Goal: Transaction & Acquisition: Obtain resource

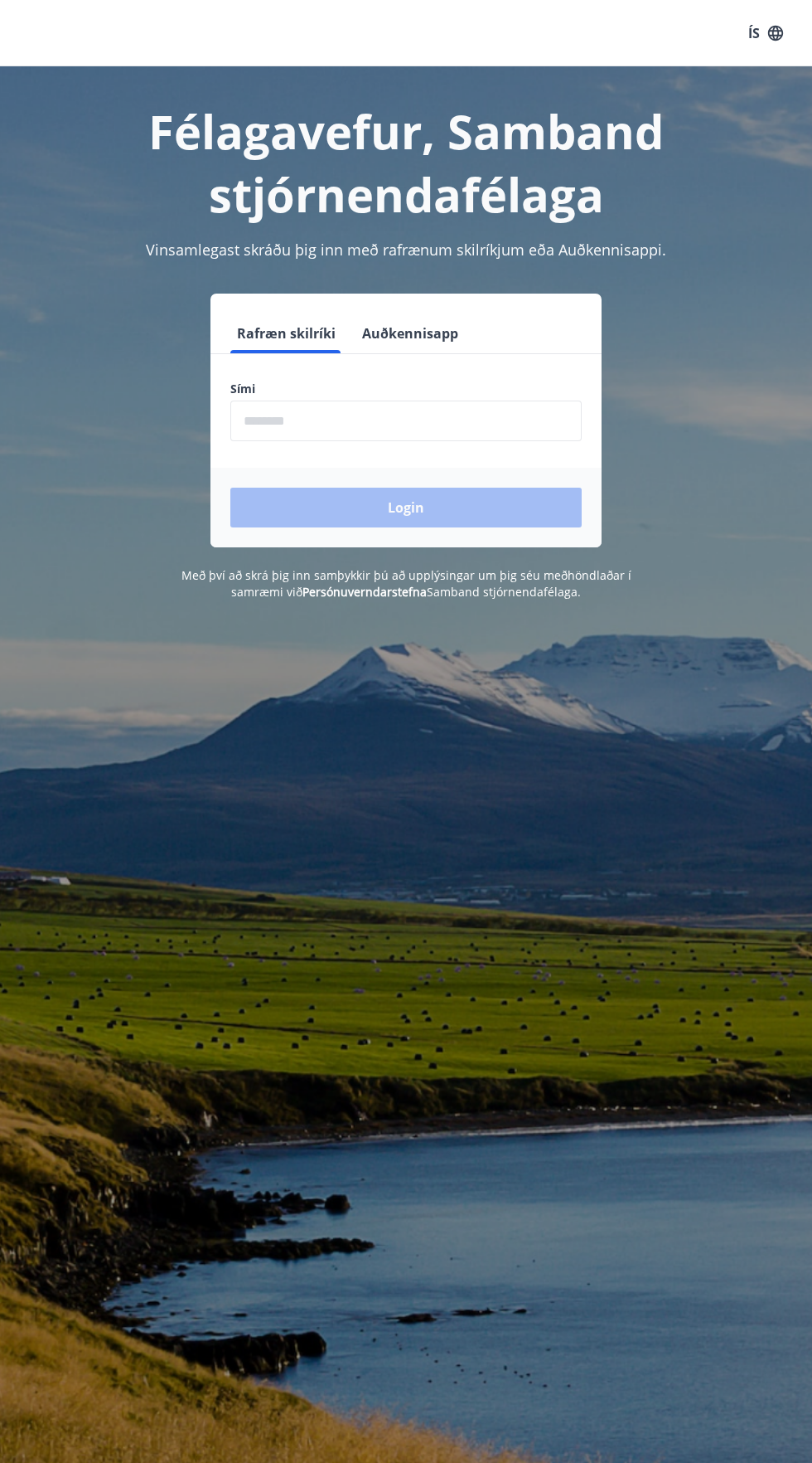
click at [506, 424] on input "phone" at bounding box center [406, 420] width 351 height 41
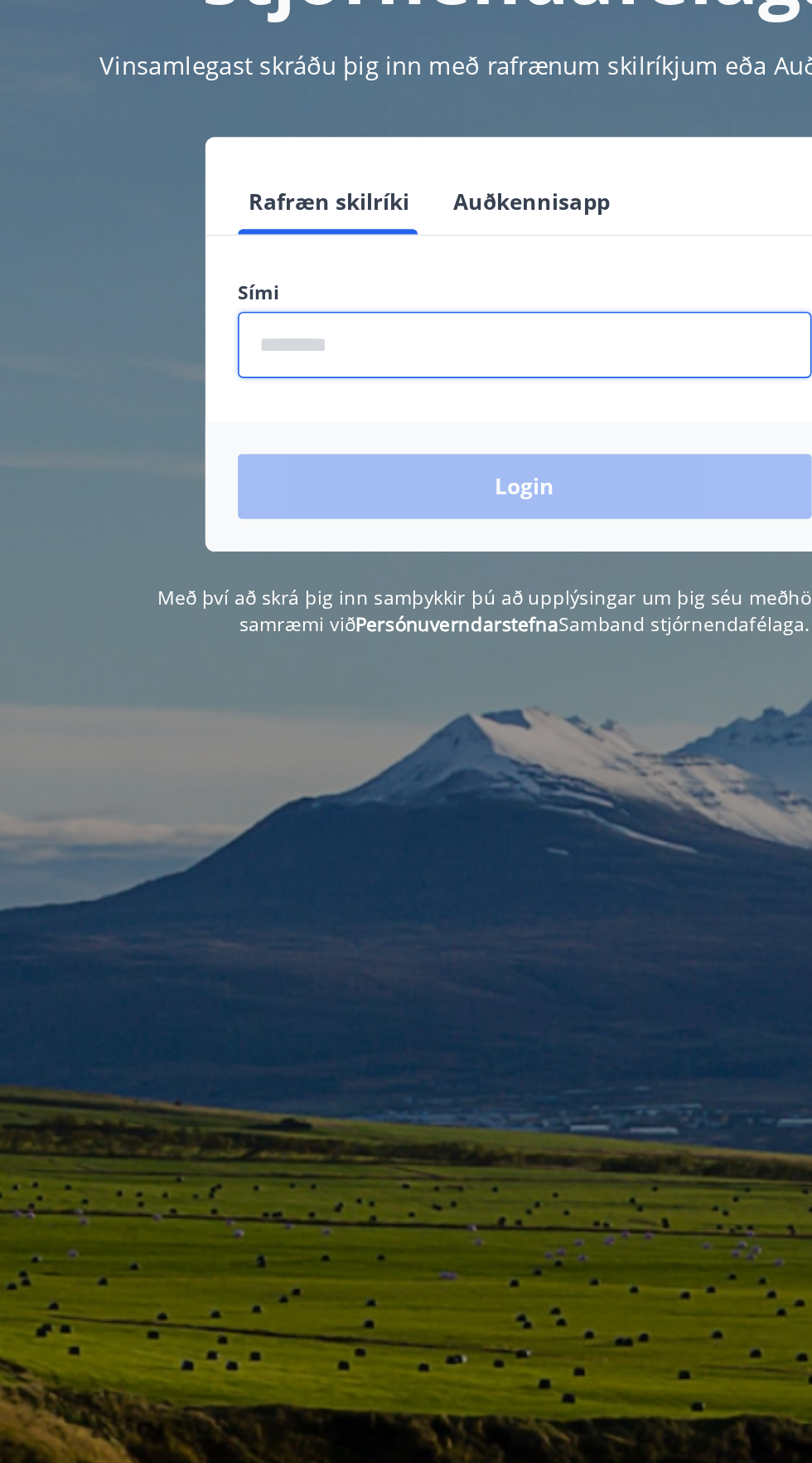
type input "********"
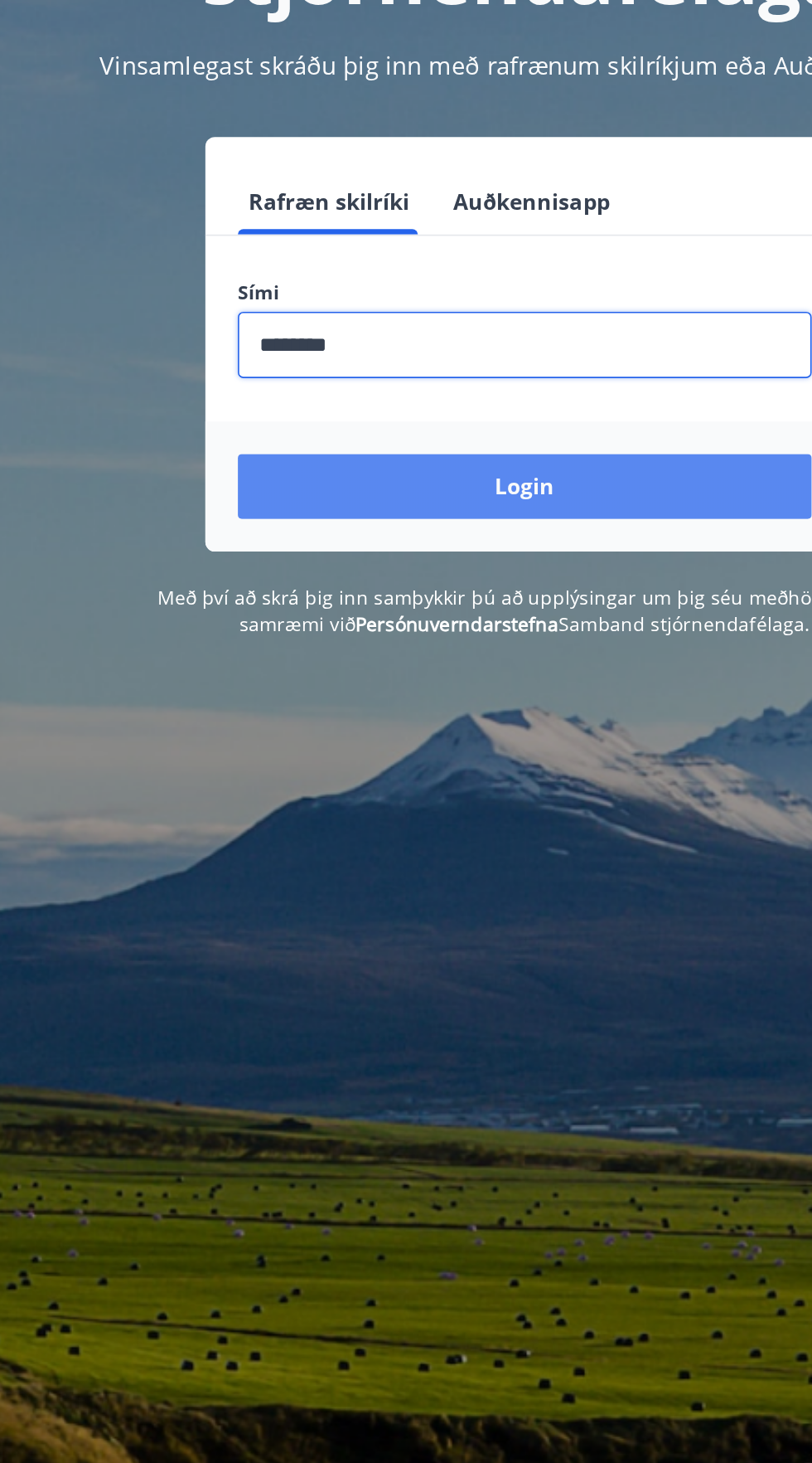
click at [499, 508] on button "Login" at bounding box center [406, 508] width 351 height 40
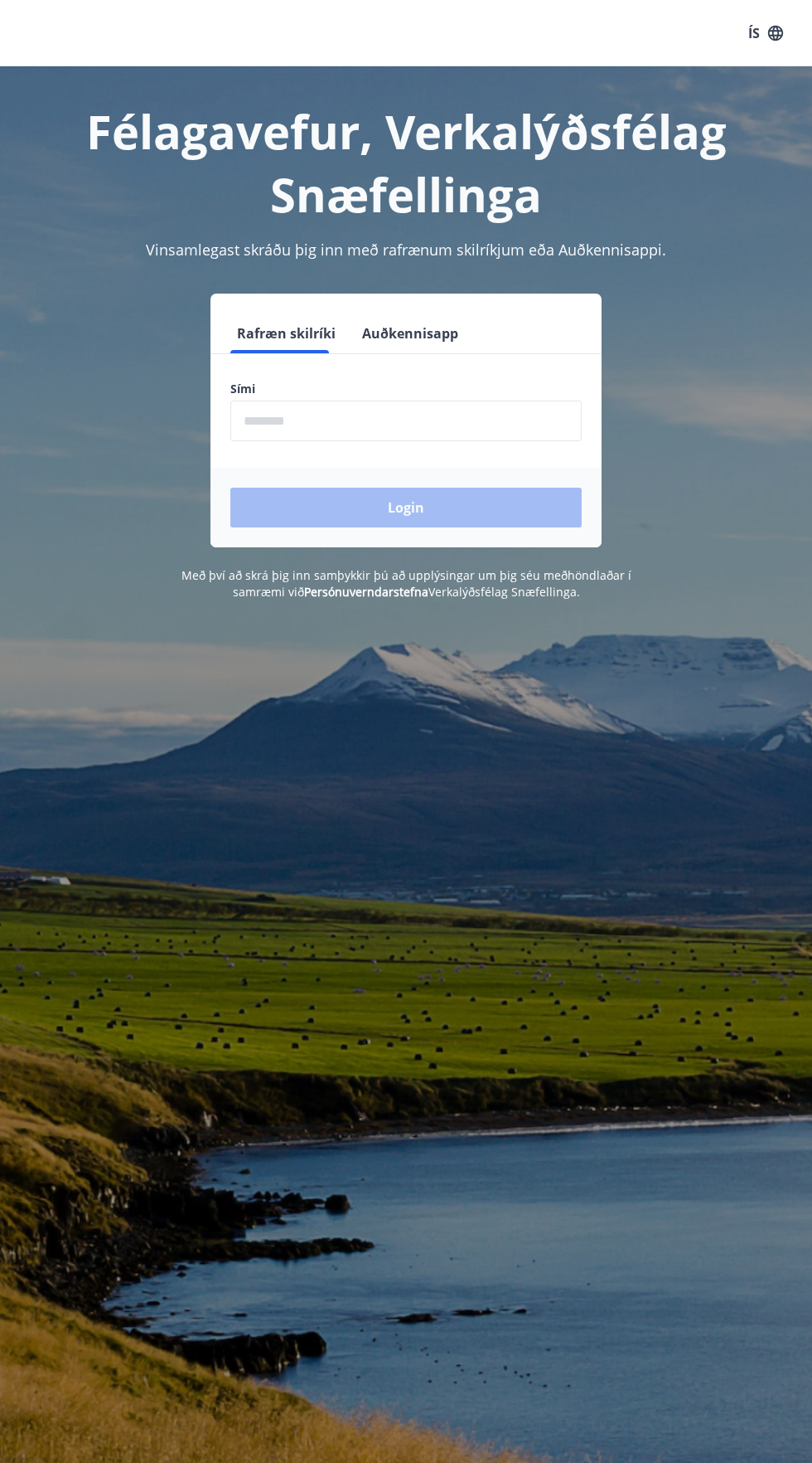
click at [520, 419] on input "phone" at bounding box center [406, 420] width 351 height 41
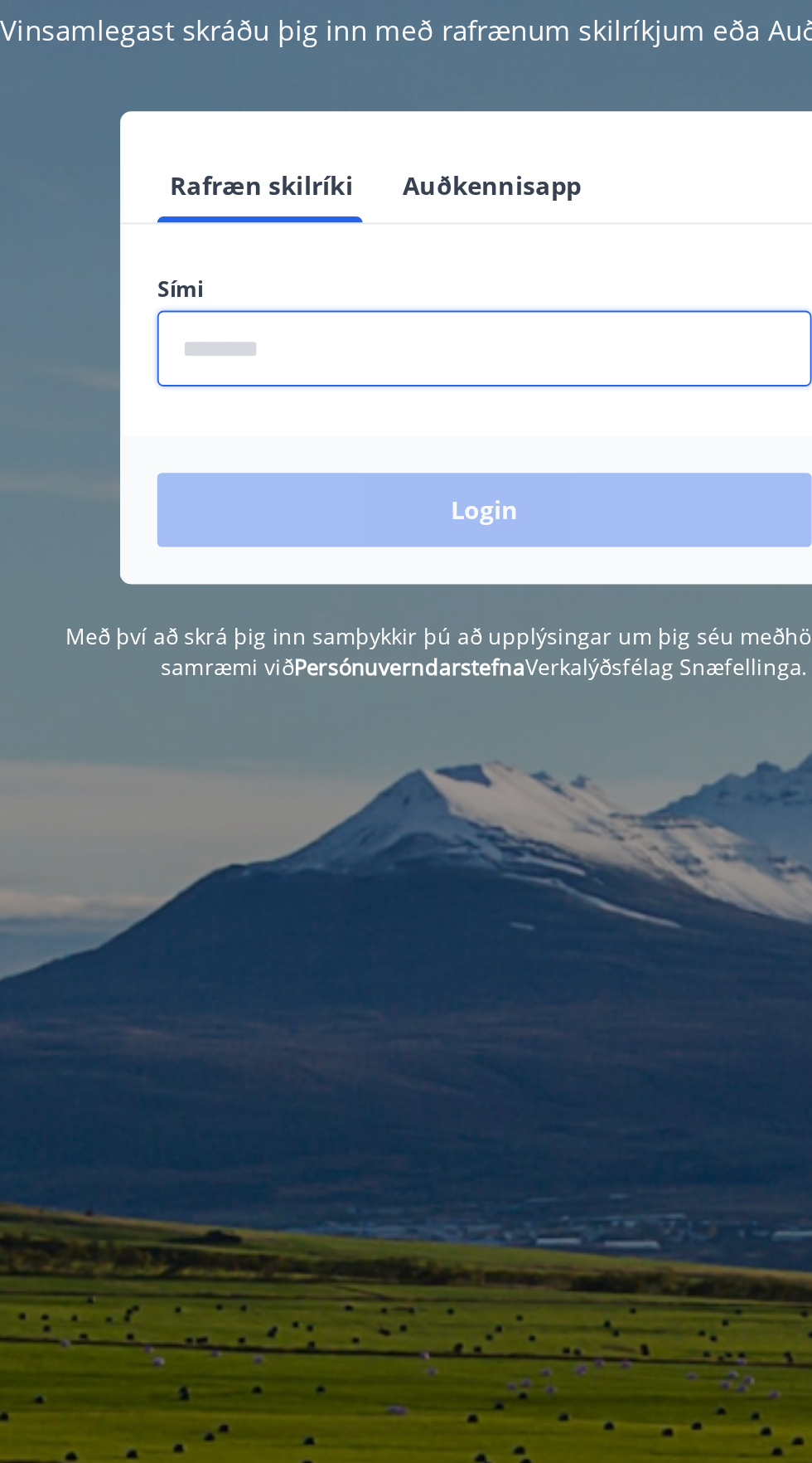
type input "********"
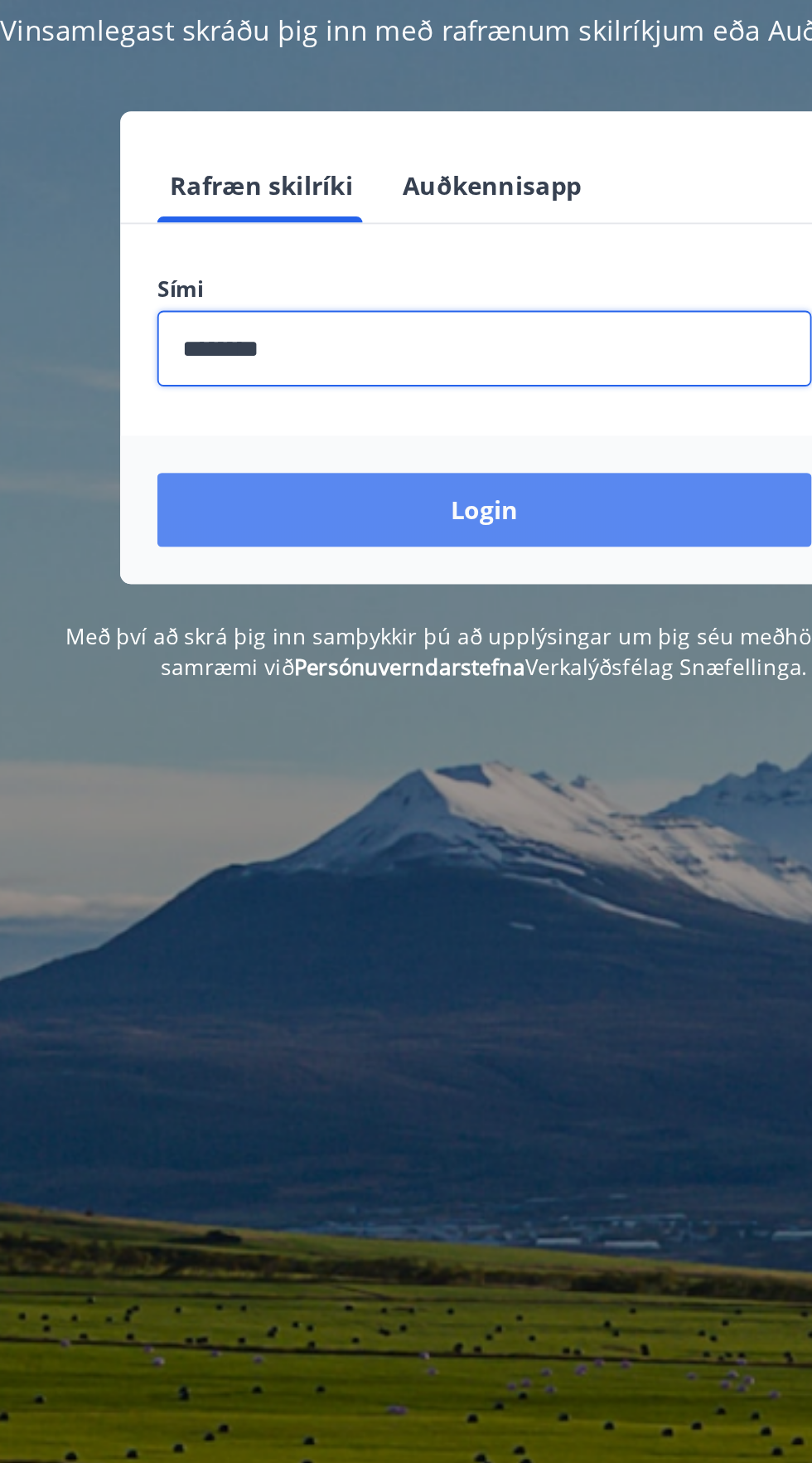
click at [512, 504] on button "Login" at bounding box center [406, 508] width 351 height 40
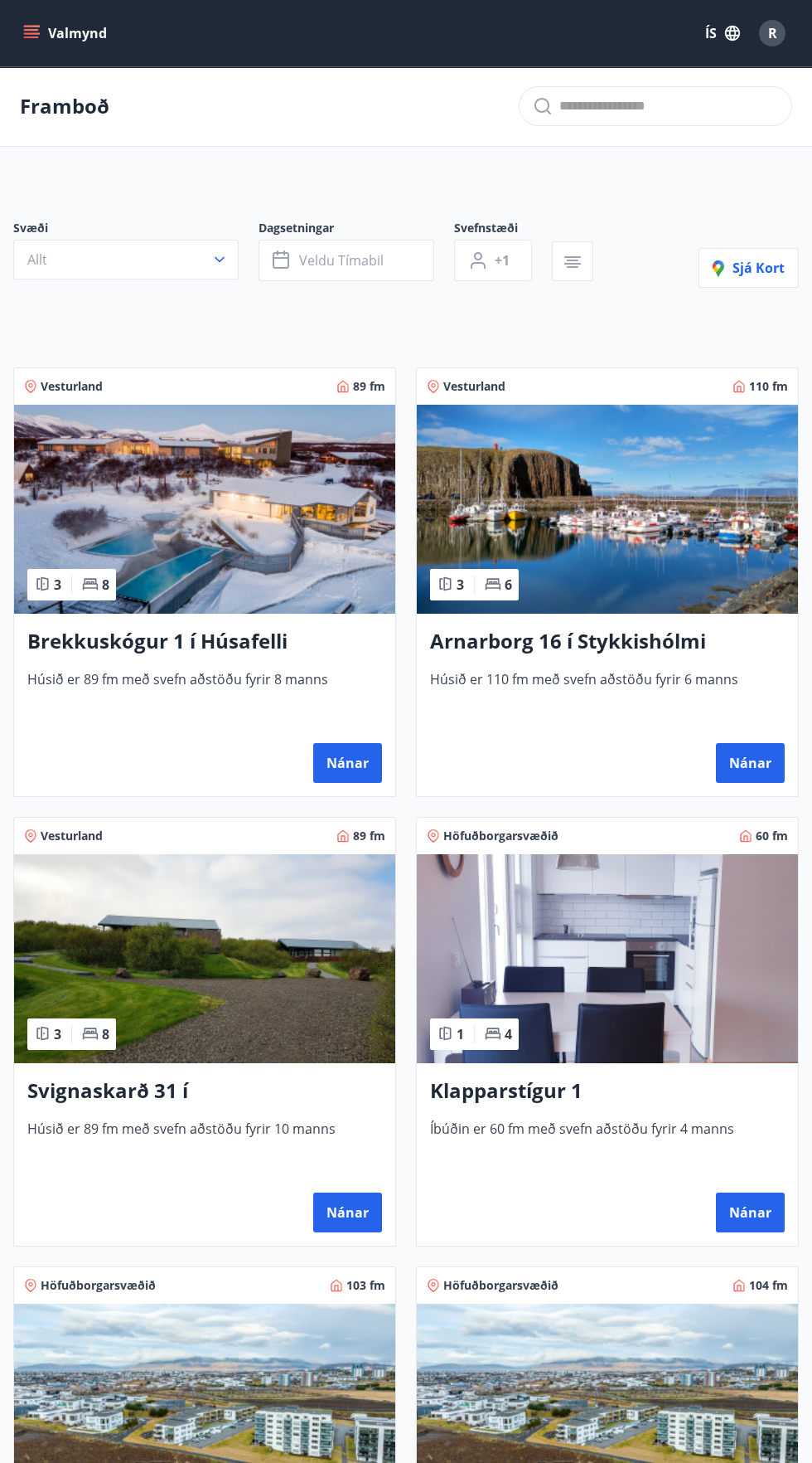
click at [43, 38] on button "Valmynd" at bounding box center [67, 33] width 94 height 30
click at [78, 31] on button "Valmynd" at bounding box center [67, 33] width 94 height 30
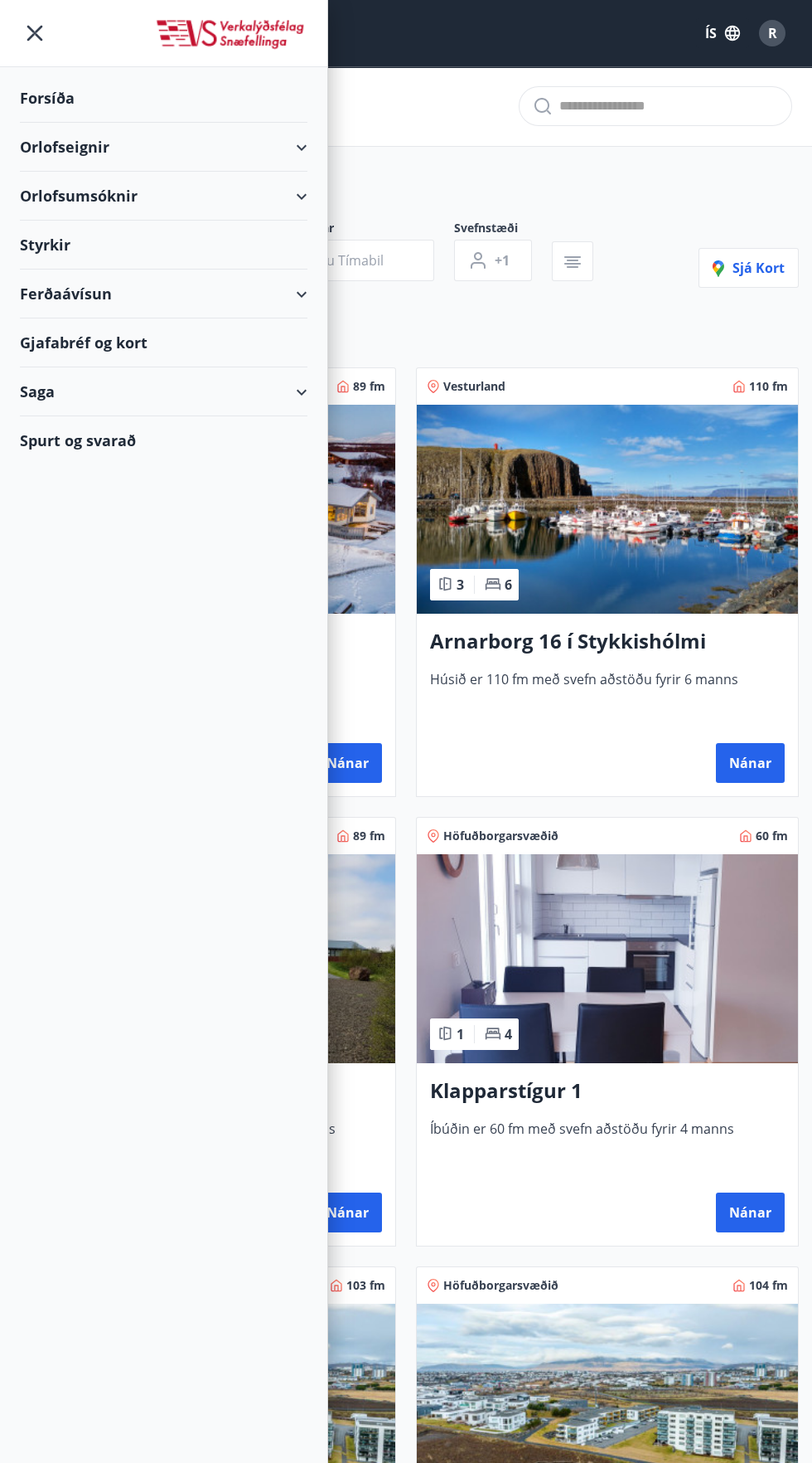
click at [87, 87] on div "Forsíða" at bounding box center [164, 98] width 287 height 49
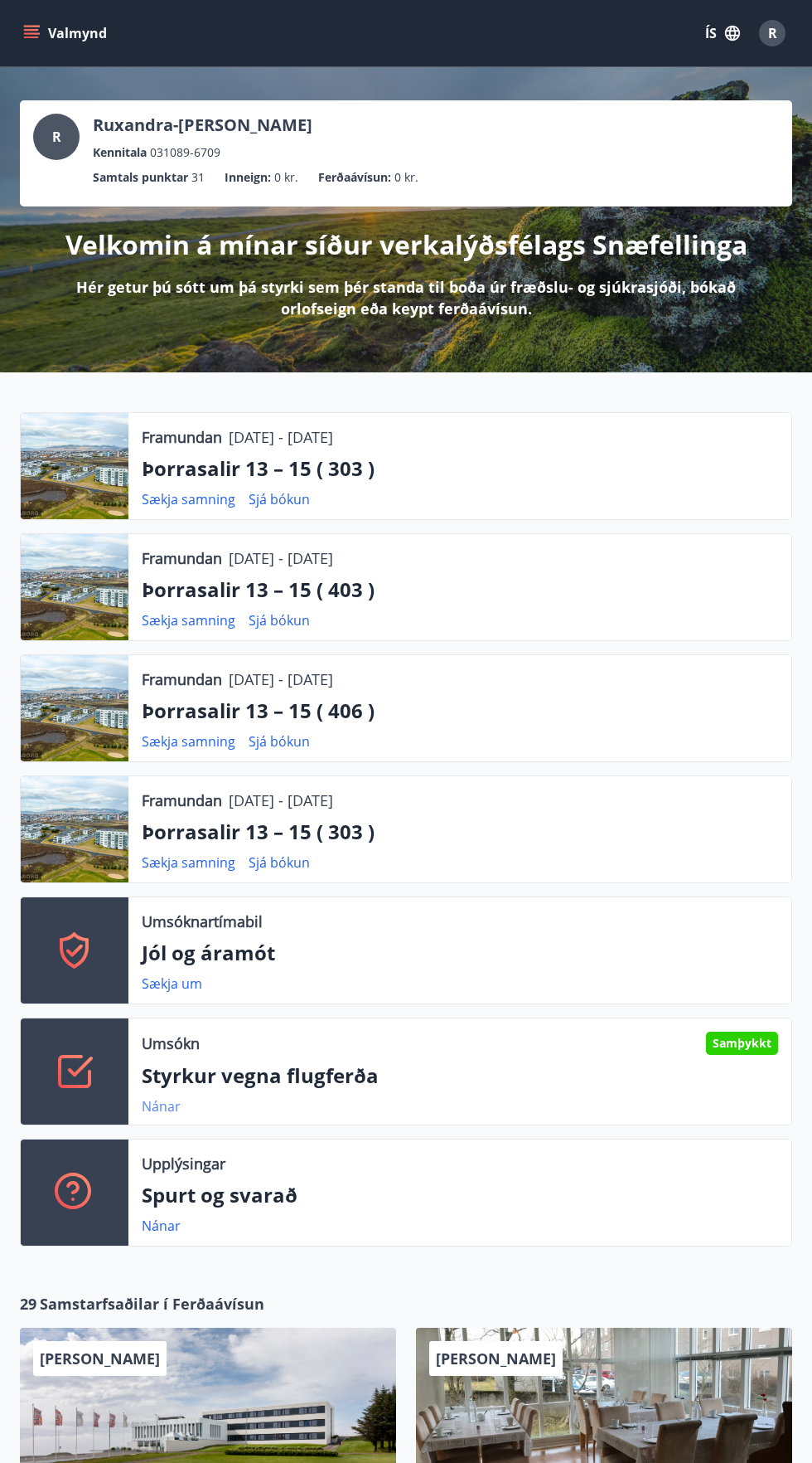
click at [172, 1099] on link "Nánar" at bounding box center [161, 1106] width 39 height 18
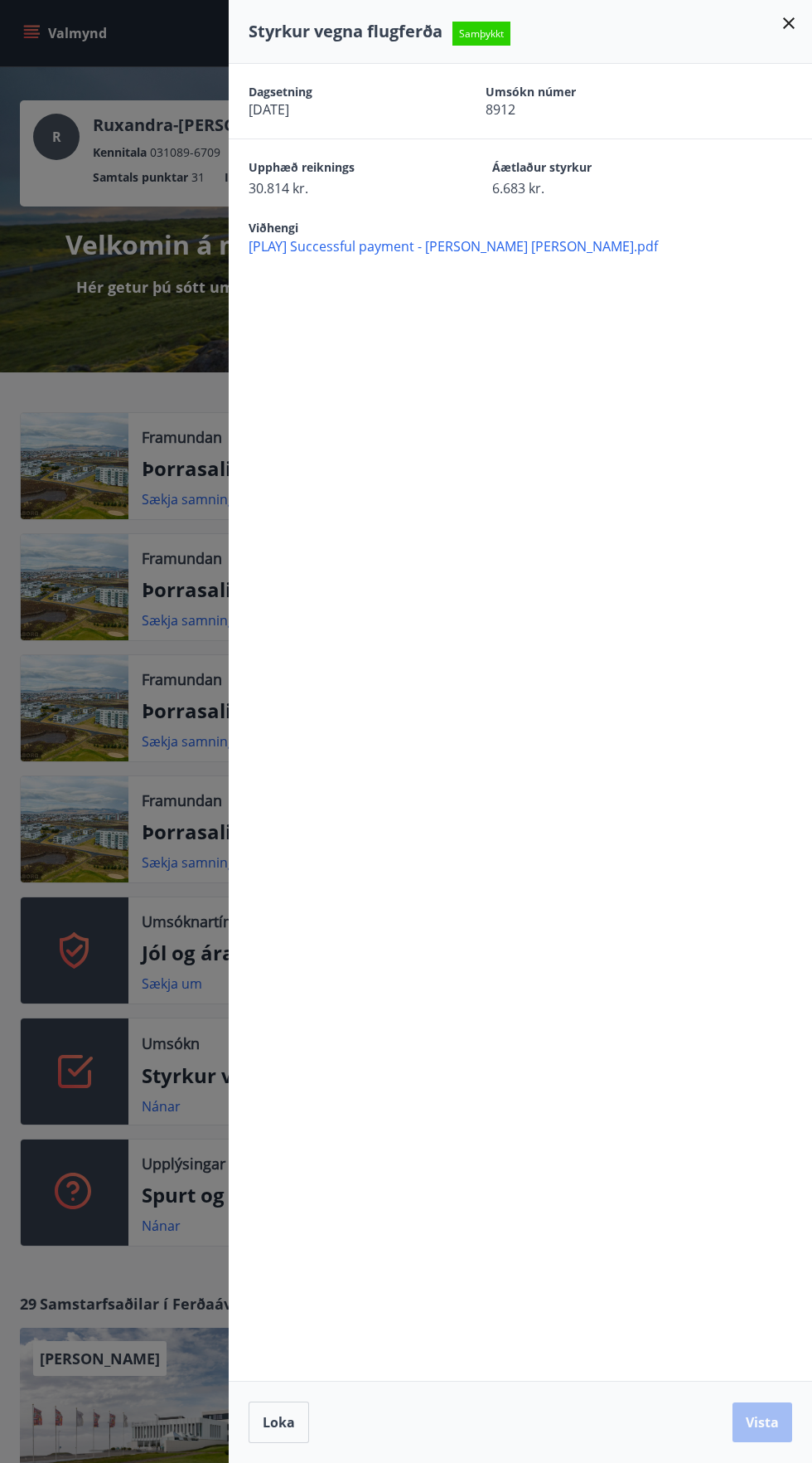
click at [493, 36] on span "Samþykkt" at bounding box center [482, 34] width 58 height 24
click at [23, 307] on div at bounding box center [406, 732] width 812 height 1463
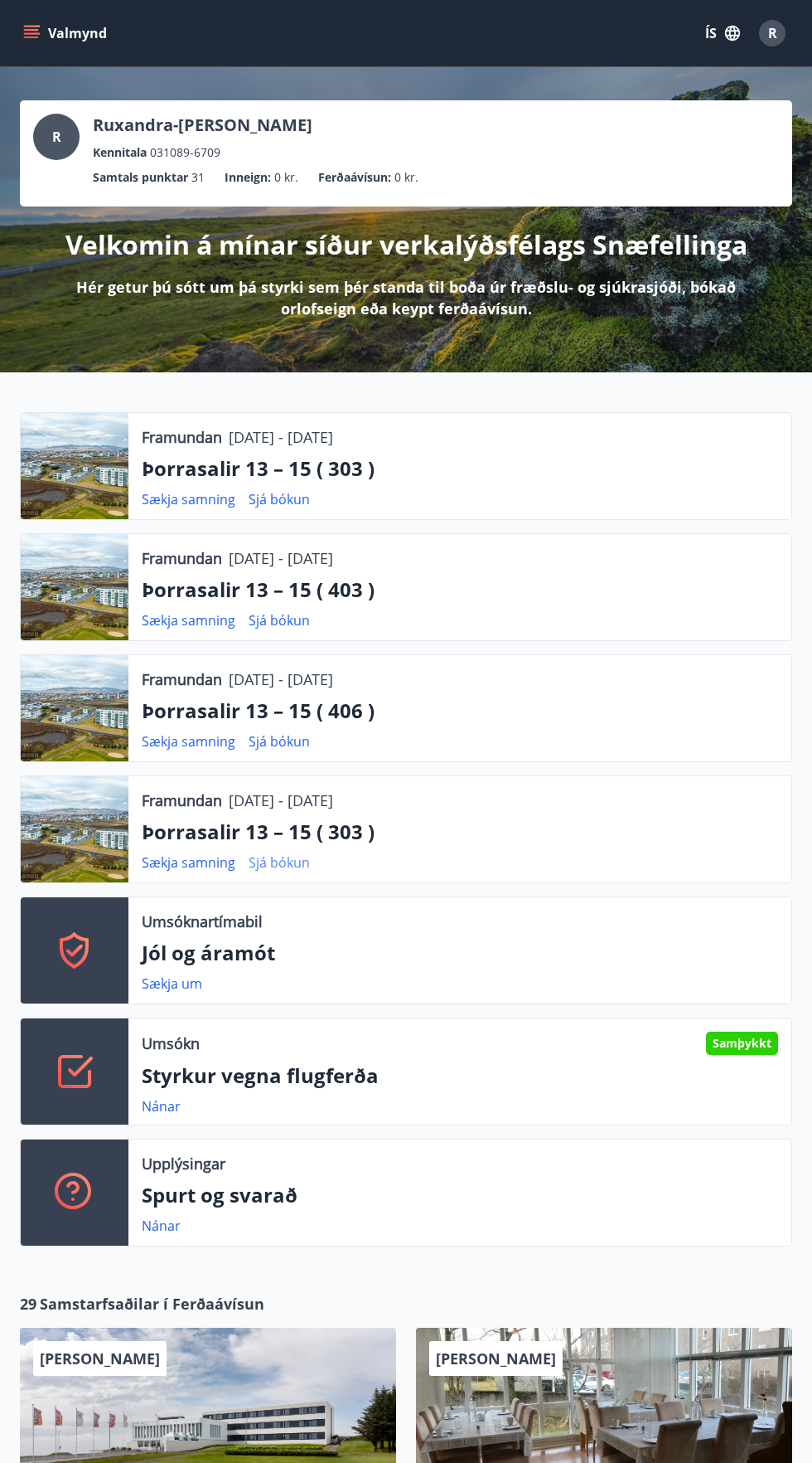
click at [297, 861] on link "Sjá bókun" at bounding box center [278, 862] width 61 height 18
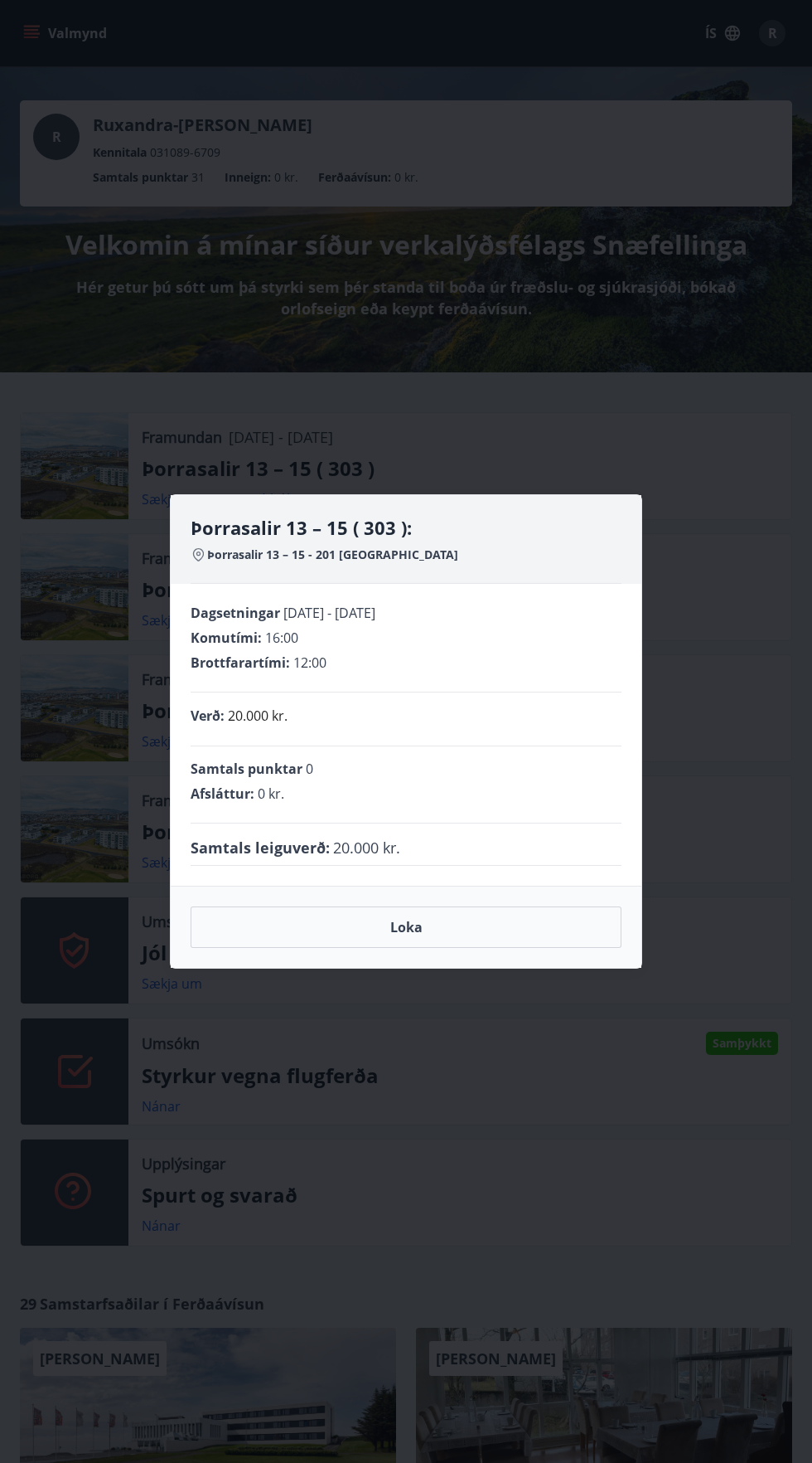
click at [740, 772] on div "Þorrasalir 13 – 15 ( 303 ): Þorrasalir 13 – 15 - 201 Kópavogur Dagsetningar 12.…" at bounding box center [406, 732] width 812 height 1463
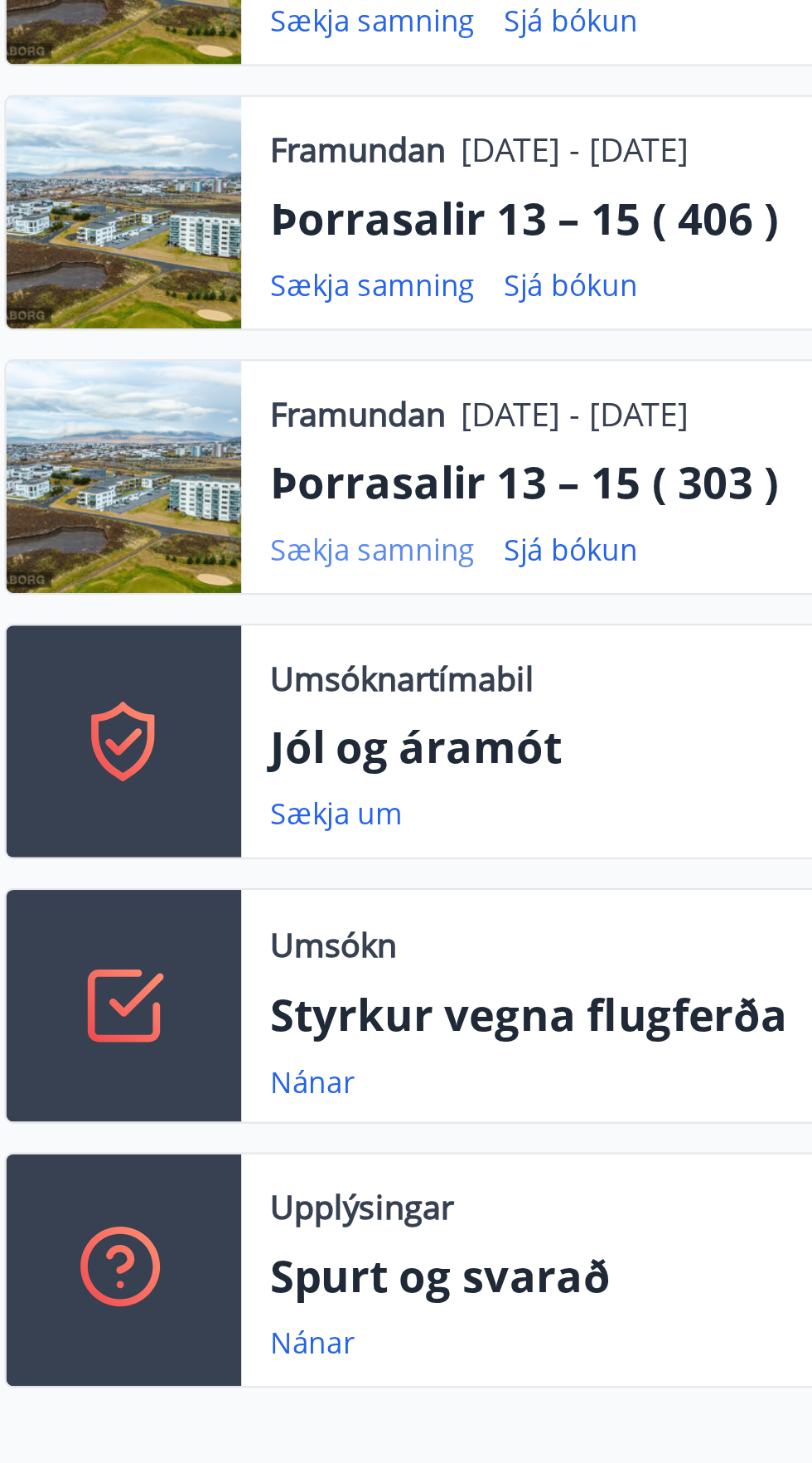
click at [221, 865] on link "Sækja samning" at bounding box center [189, 862] width 94 height 18
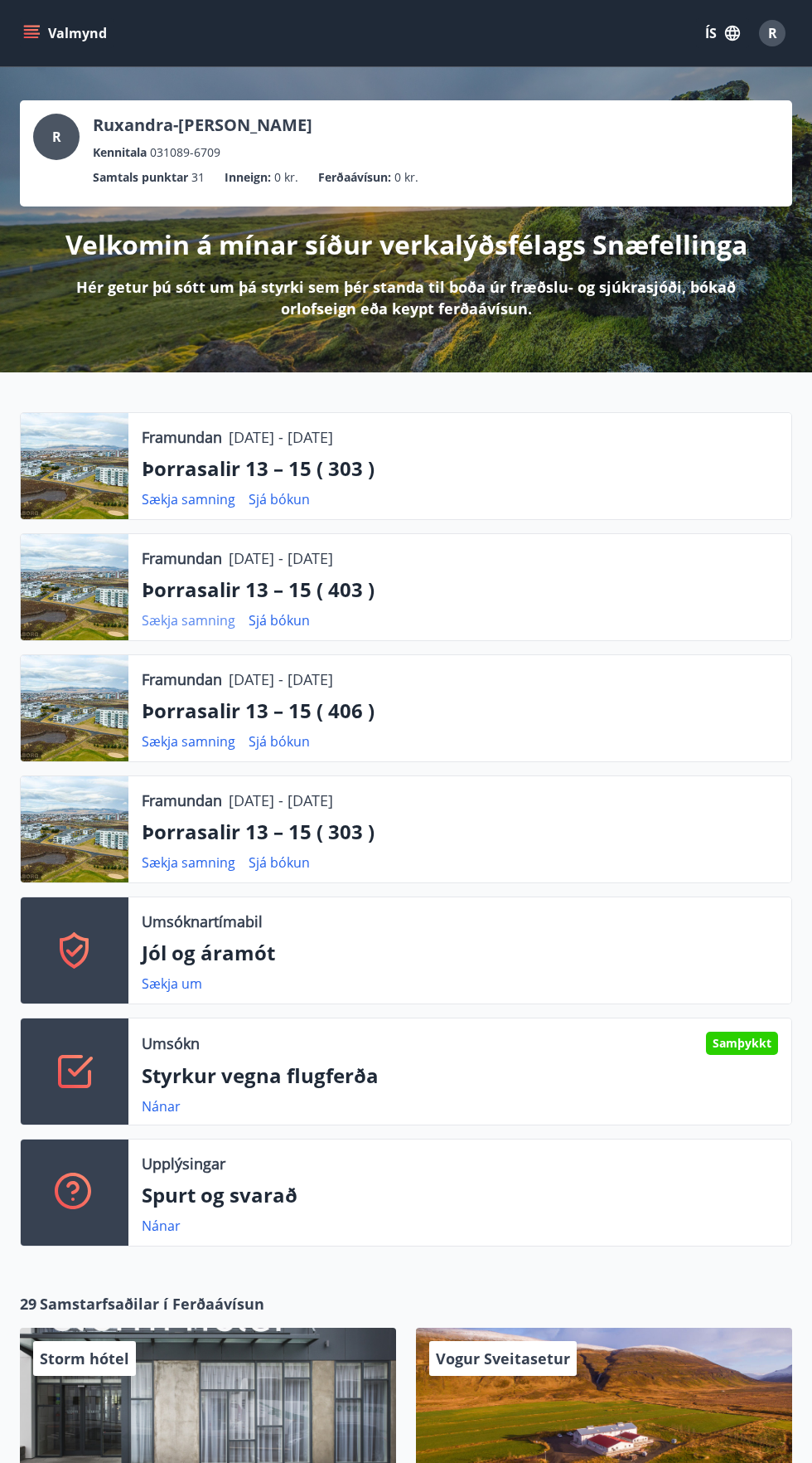
click at [200, 620] on link "Sækja samning" at bounding box center [189, 620] width 94 height 18
click at [215, 748] on link "Sækja samning" at bounding box center [189, 741] width 94 height 18
click at [165, 498] on link "Sækja samning" at bounding box center [189, 499] width 94 height 18
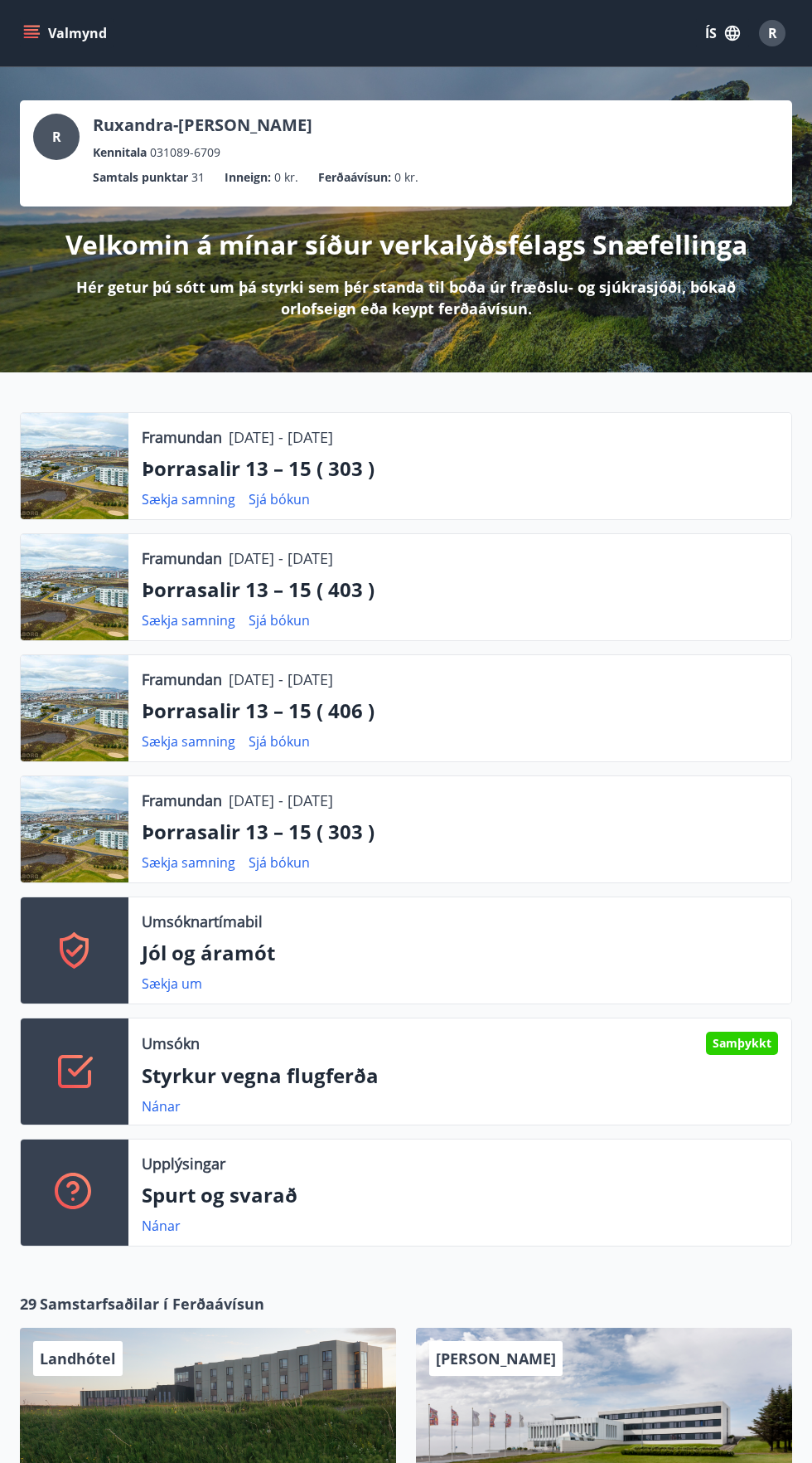
click at [38, 33] on icon "menu" at bounding box center [33, 33] width 18 height 2
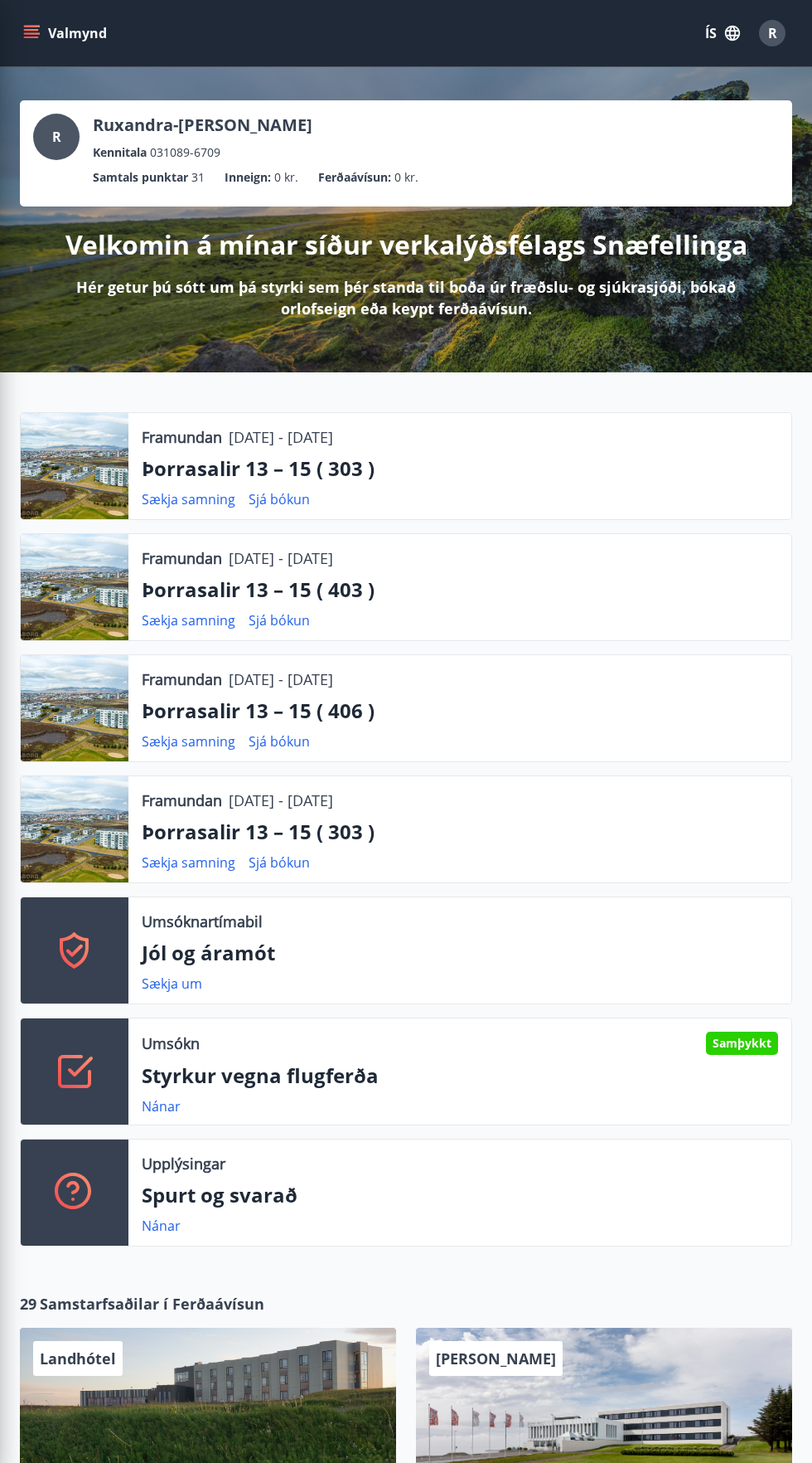
click at [702, 33] on button "ÍS" at bounding box center [722, 33] width 53 height 30
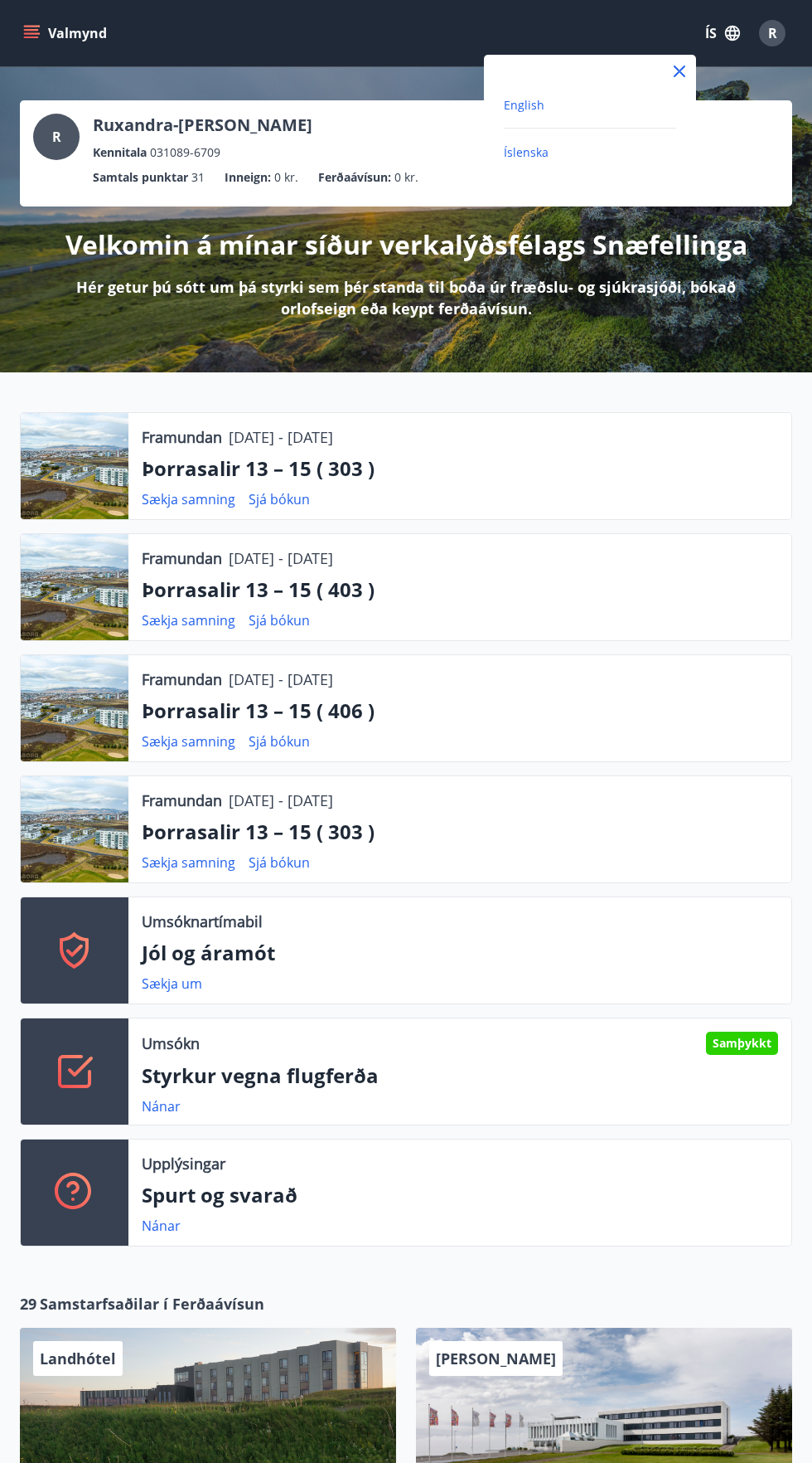
click at [524, 105] on span "English" at bounding box center [524, 105] width 41 height 16
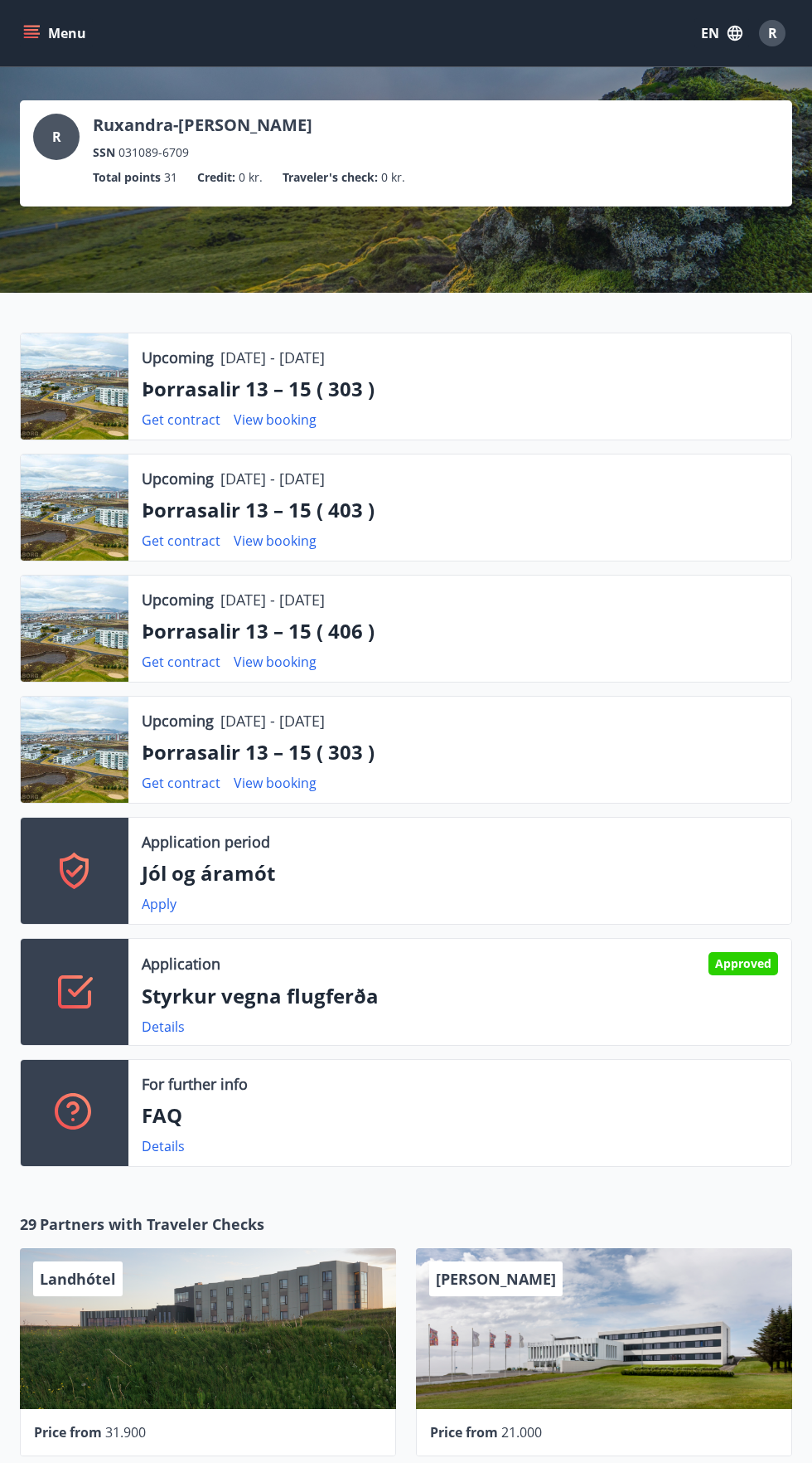
click at [32, 33] on icon "menu" at bounding box center [33, 33] width 18 height 2
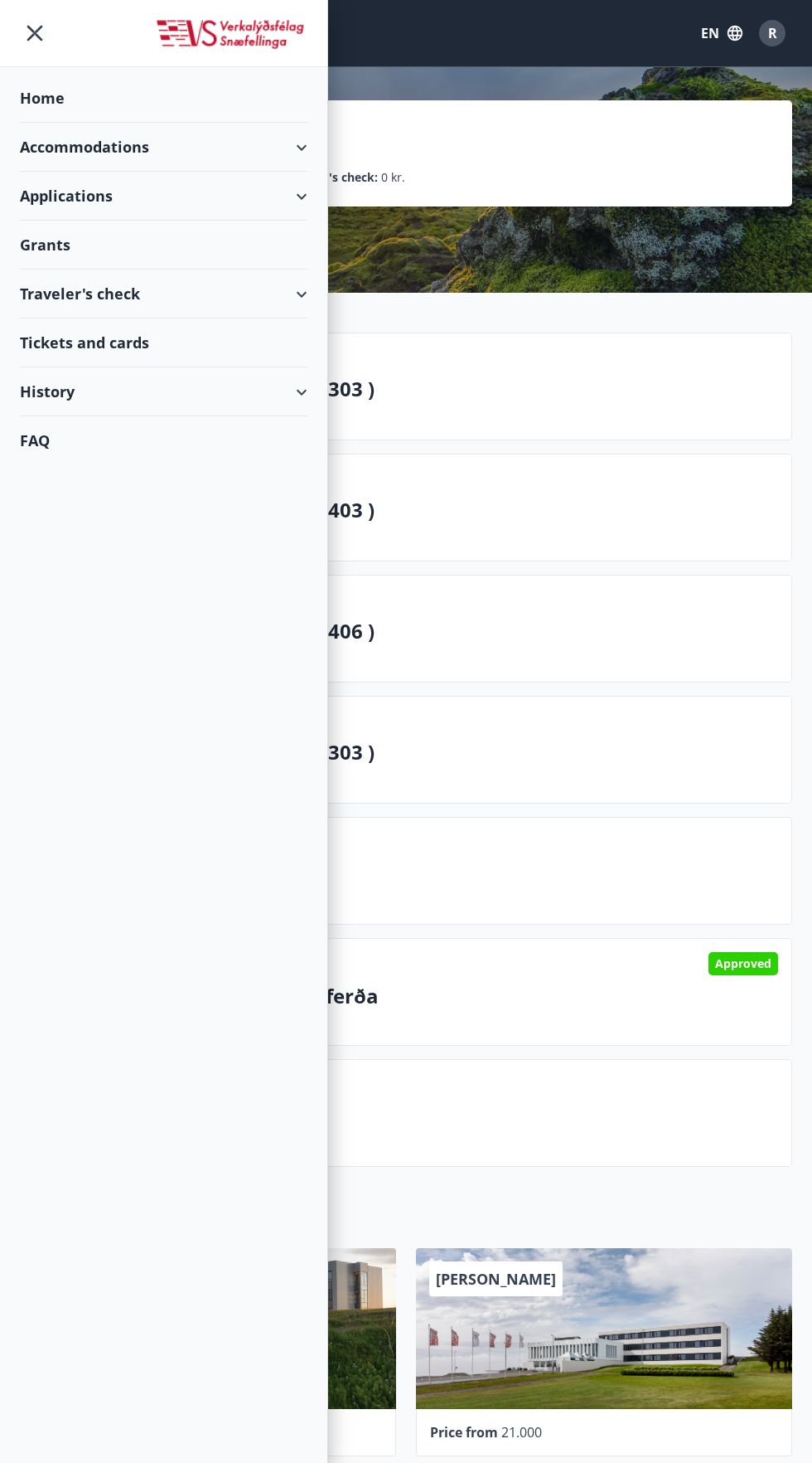
click at [45, 245] on div "Grants" at bounding box center [164, 244] width 287 height 49
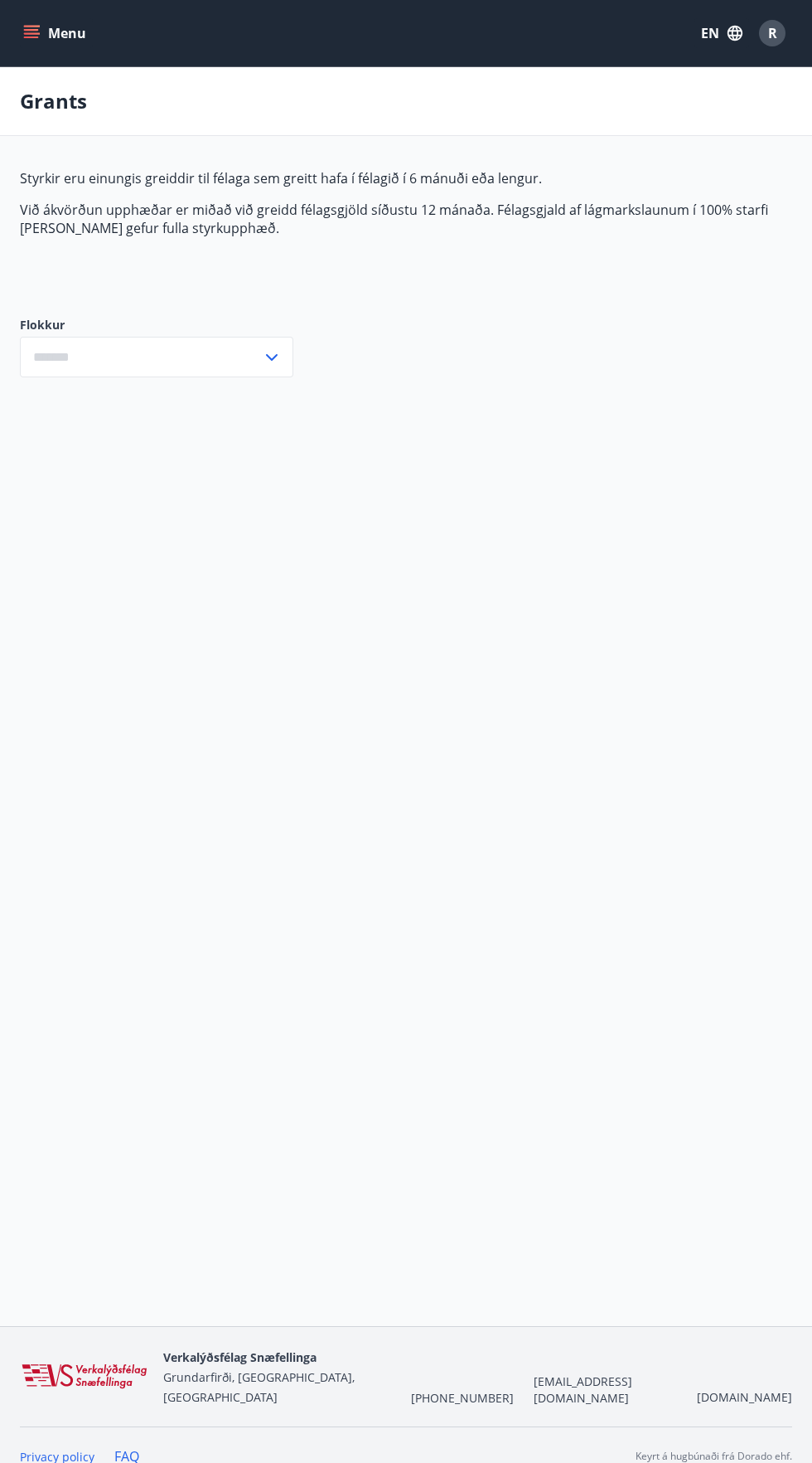
type input "***"
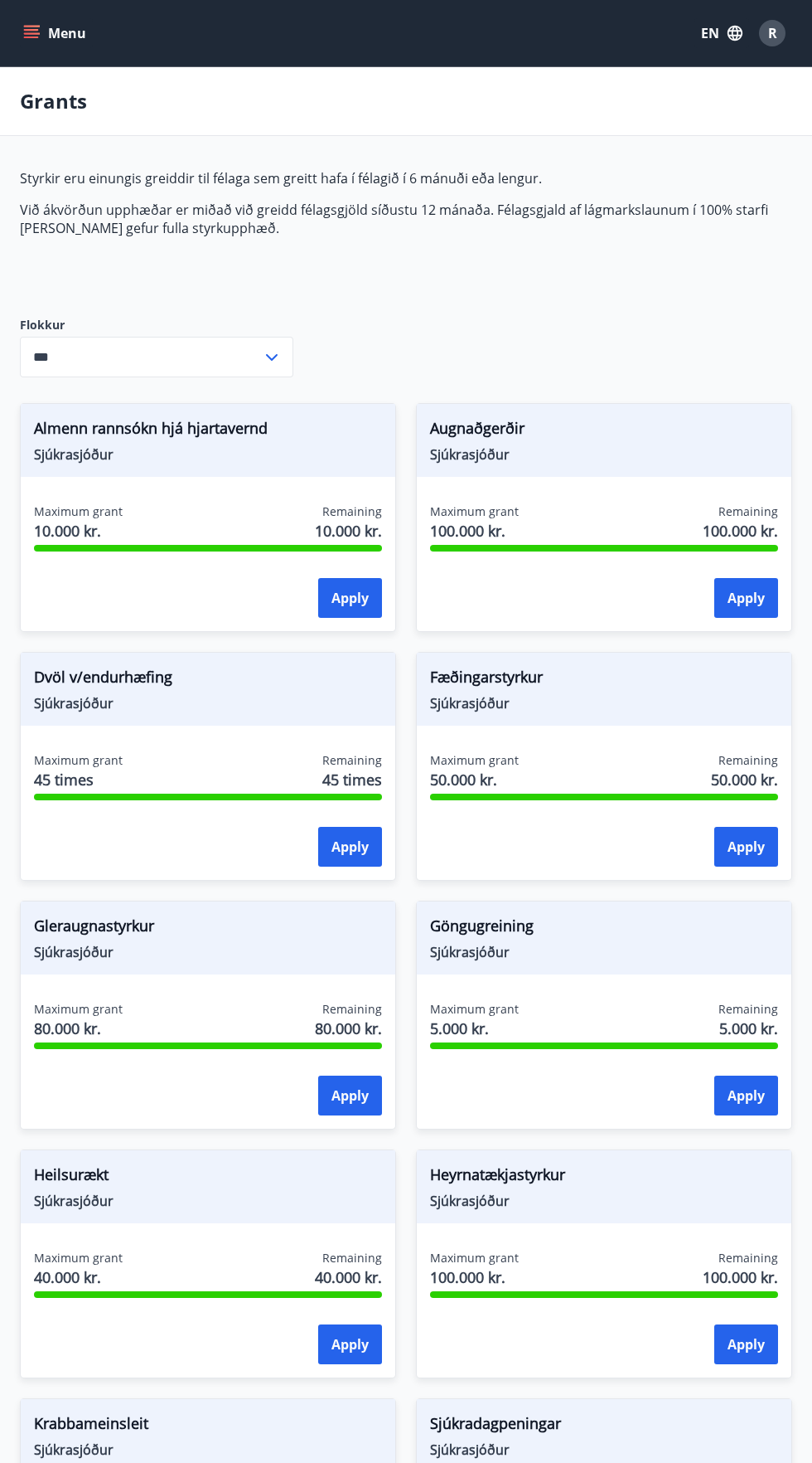
click at [216, 355] on input "***" at bounding box center [141, 356] width 242 height 41
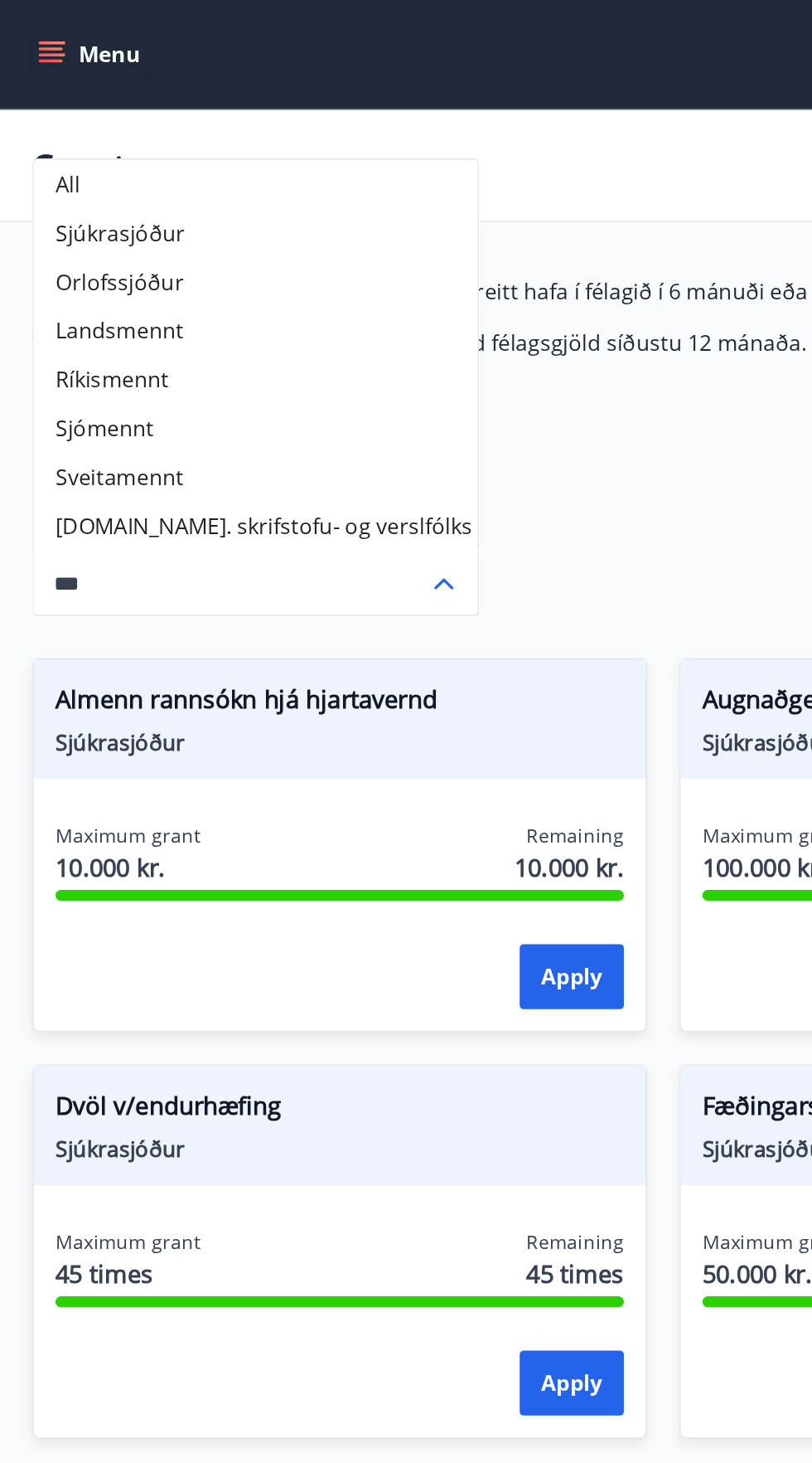
click at [387, 306] on div "Styrkir eru einungis greiddir til félaga sem greitt hafa í félagið í 6 mánuði e…" at bounding box center [406, 1280] width 772 height 2223
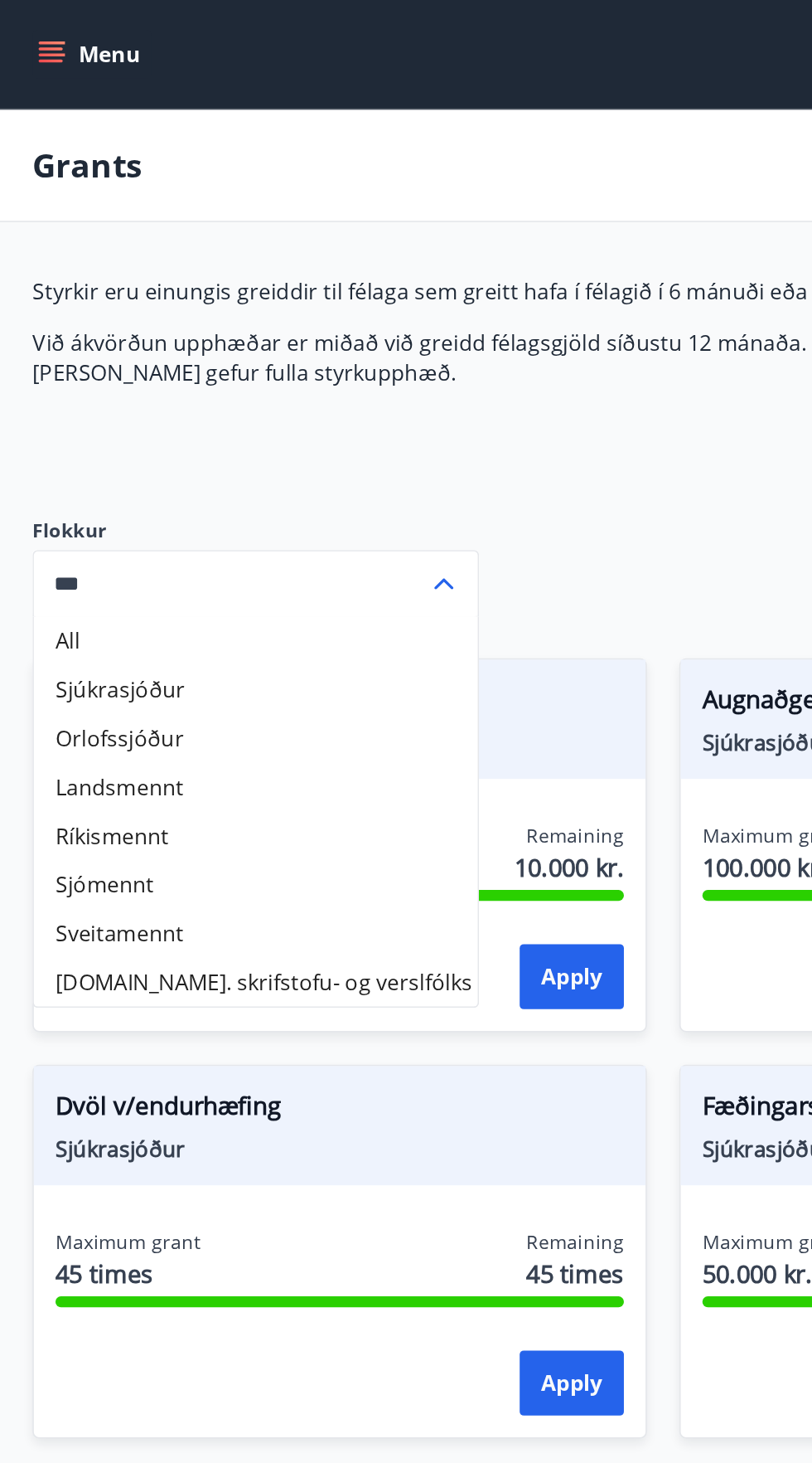
click at [49, 32] on button "Menu" at bounding box center [56, 33] width 73 height 30
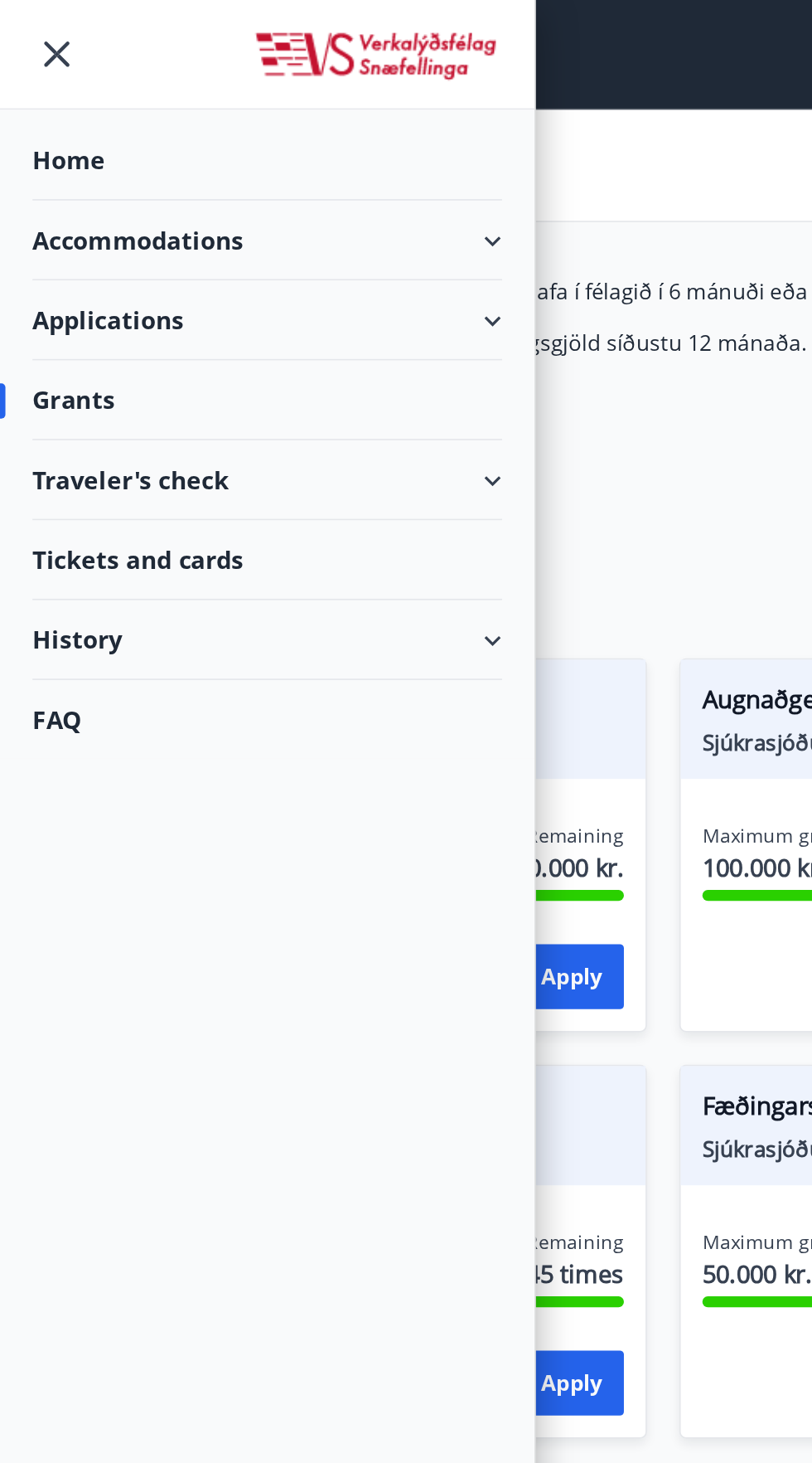
click at [303, 198] on div "Applications" at bounding box center [164, 196] width 287 height 49
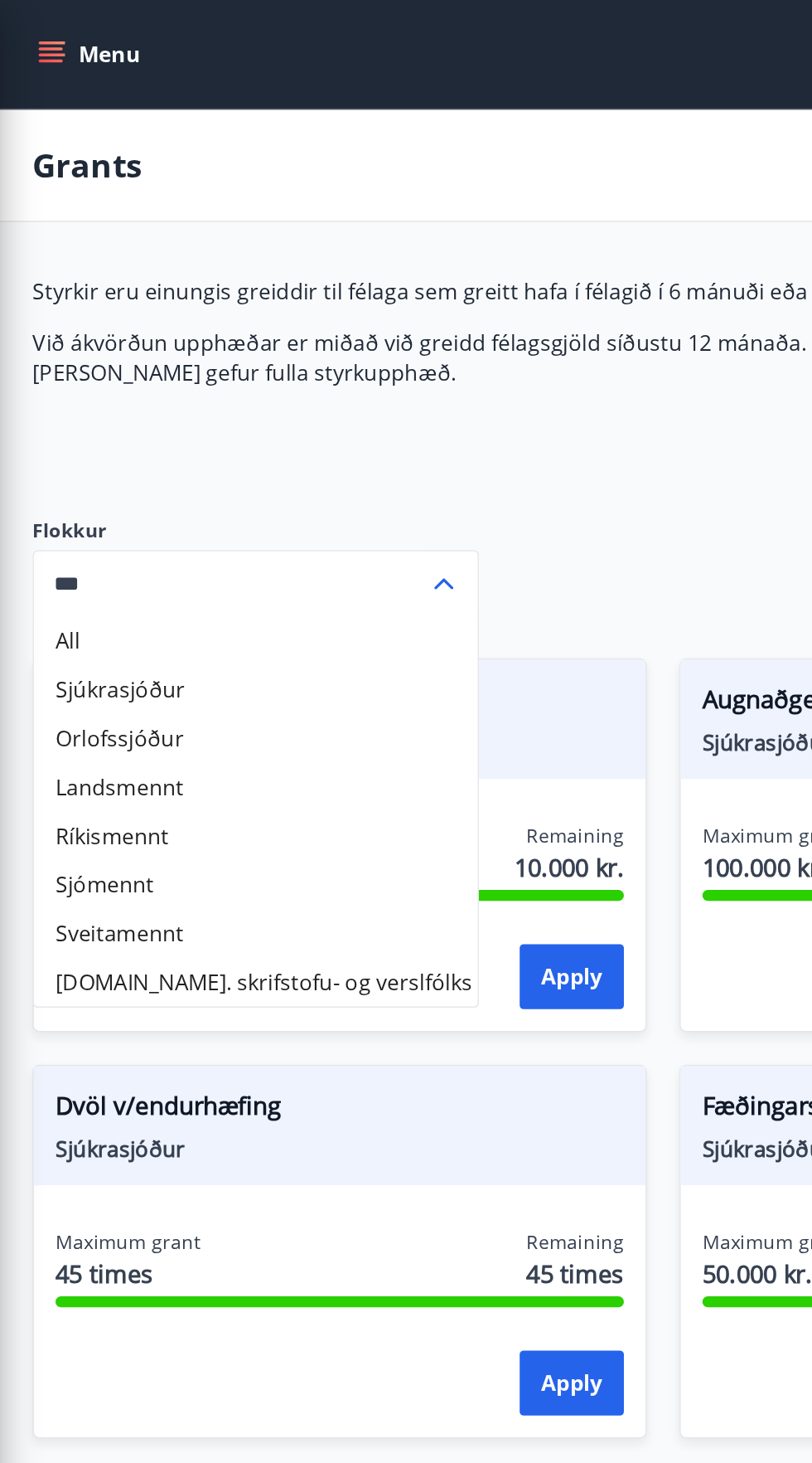
click at [414, 76] on div "Grants" at bounding box center [406, 101] width 812 height 69
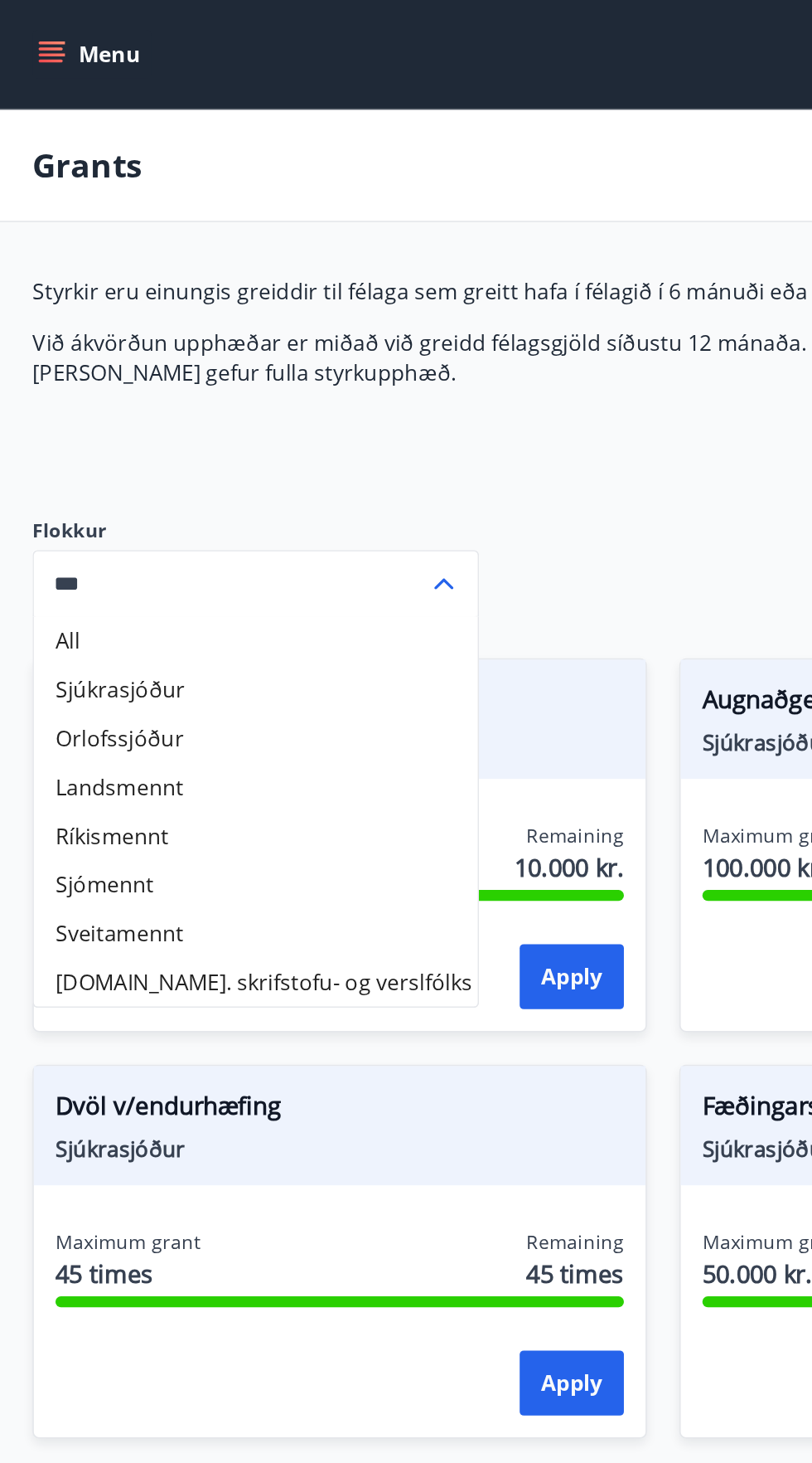
click at [36, 26] on icon "menu" at bounding box center [33, 27] width 18 height 2
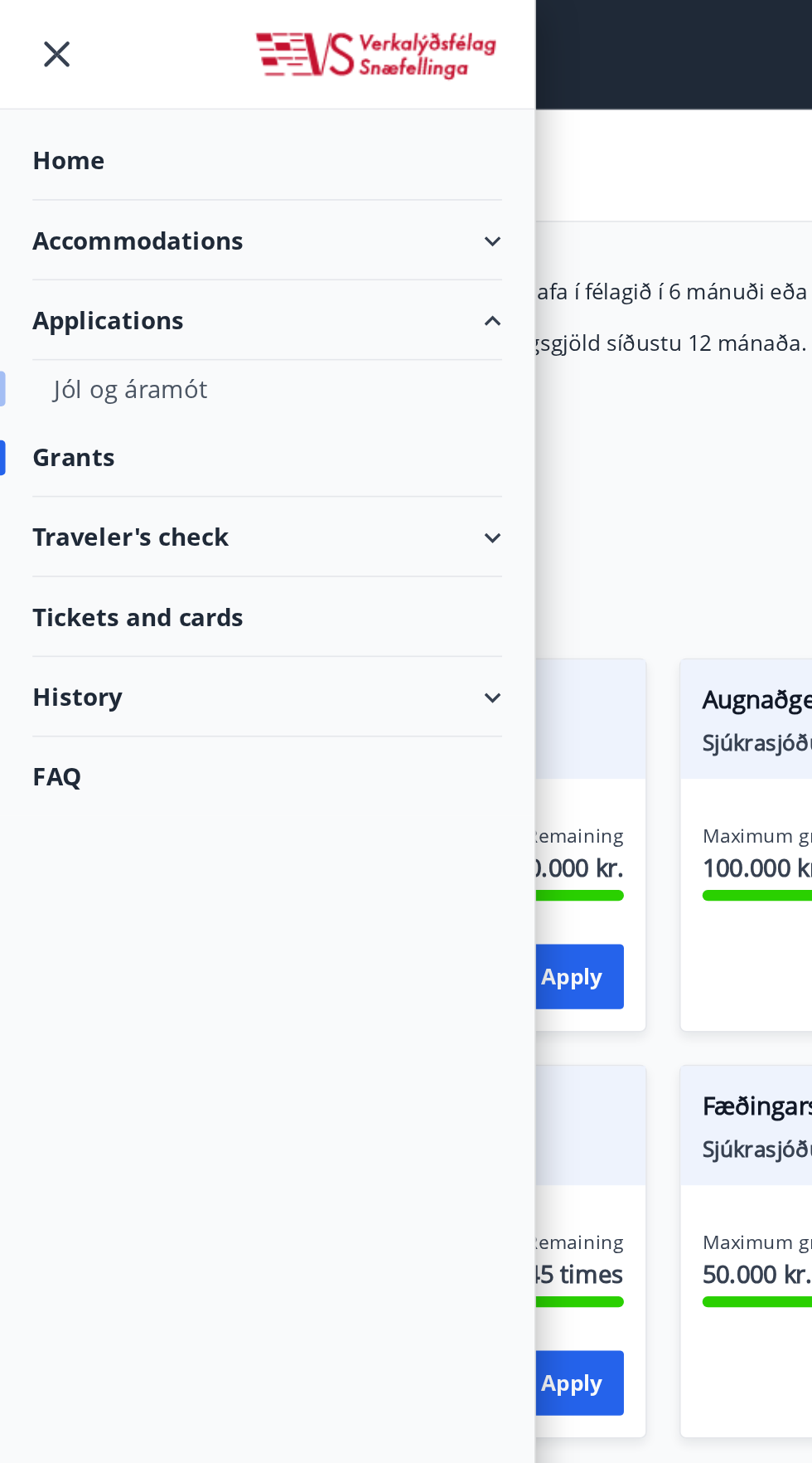
click at [130, 251] on div "Jól og áramót" at bounding box center [164, 238] width 261 height 35
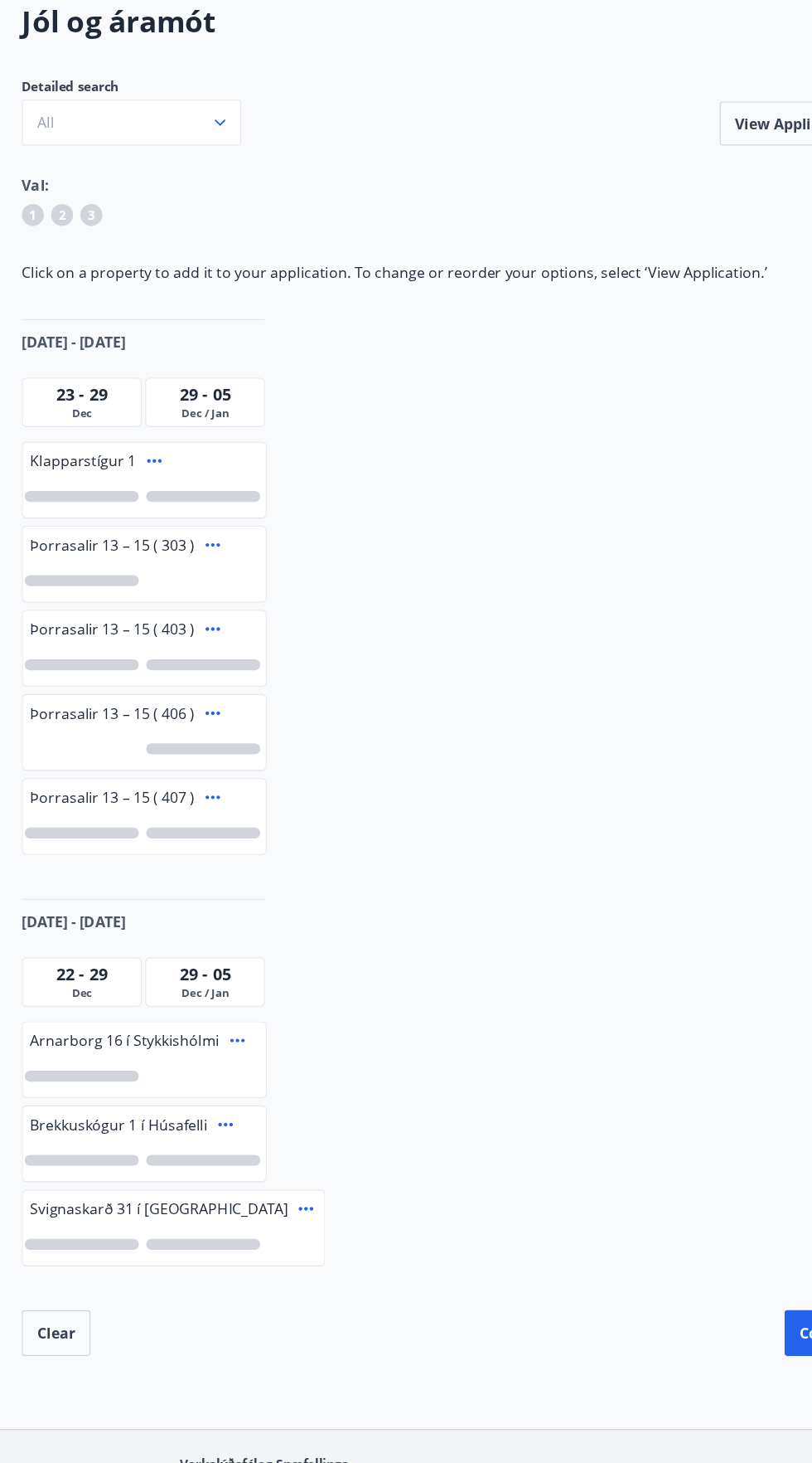
scroll to position [2, 0]
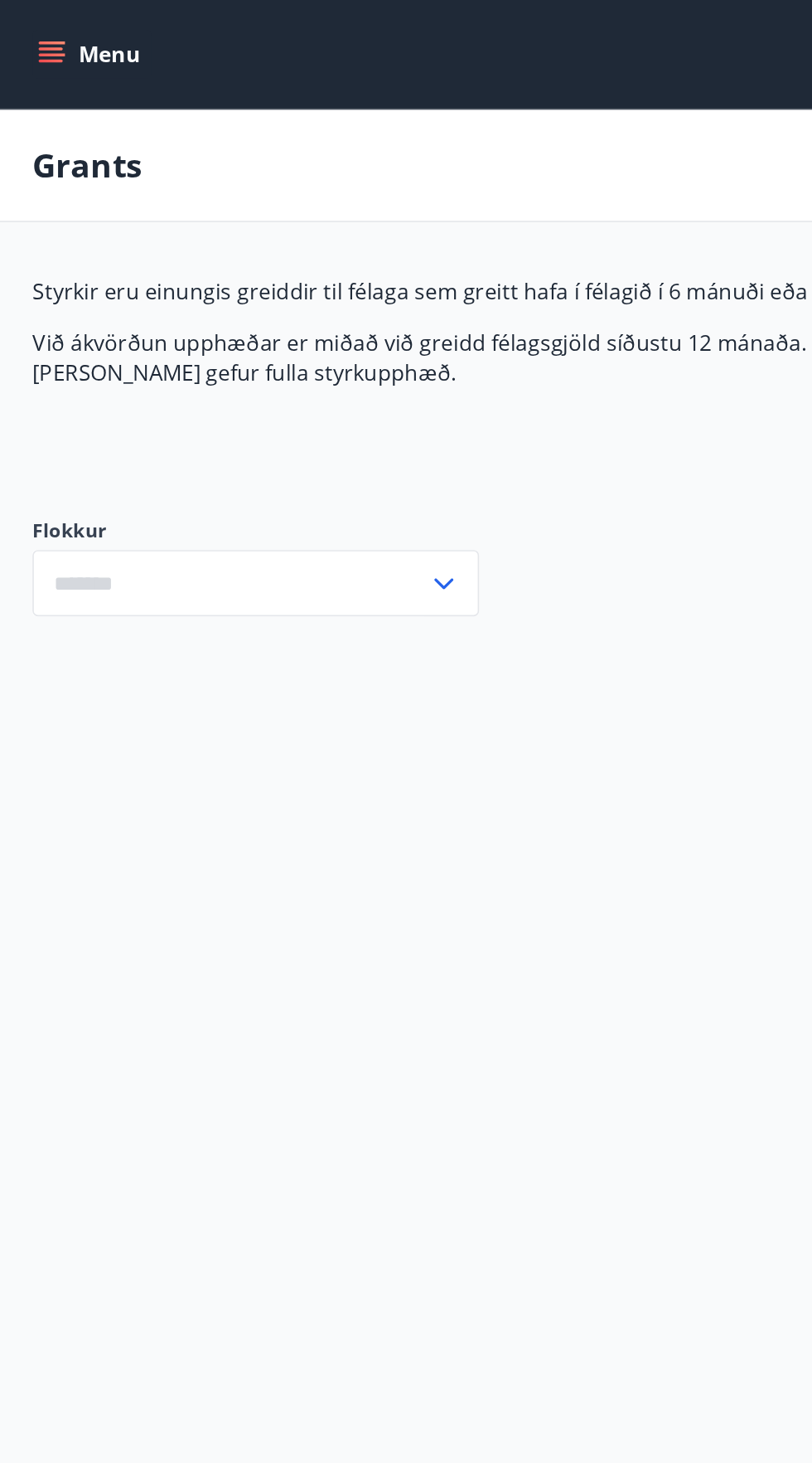
type input "***"
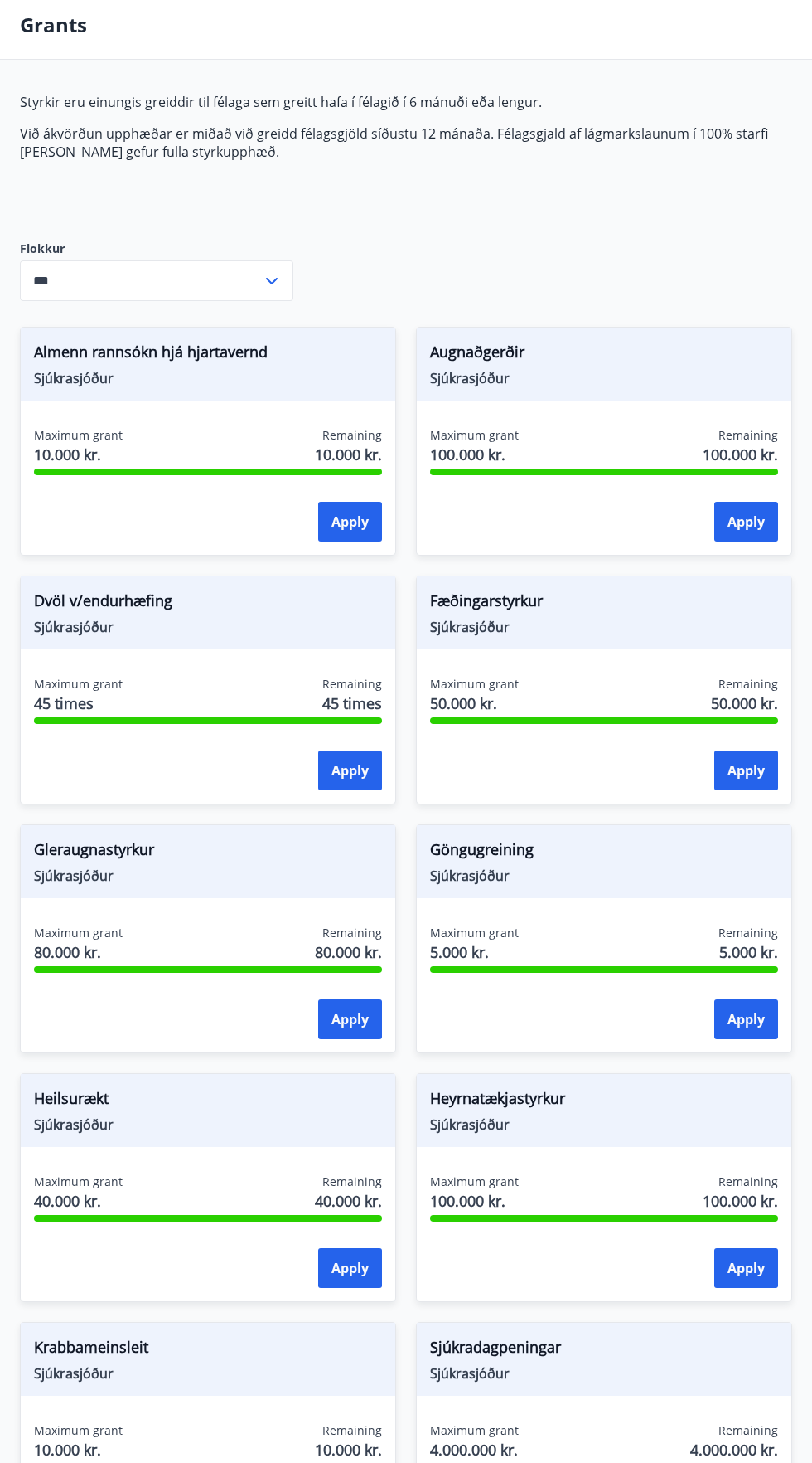
scroll to position [150, 0]
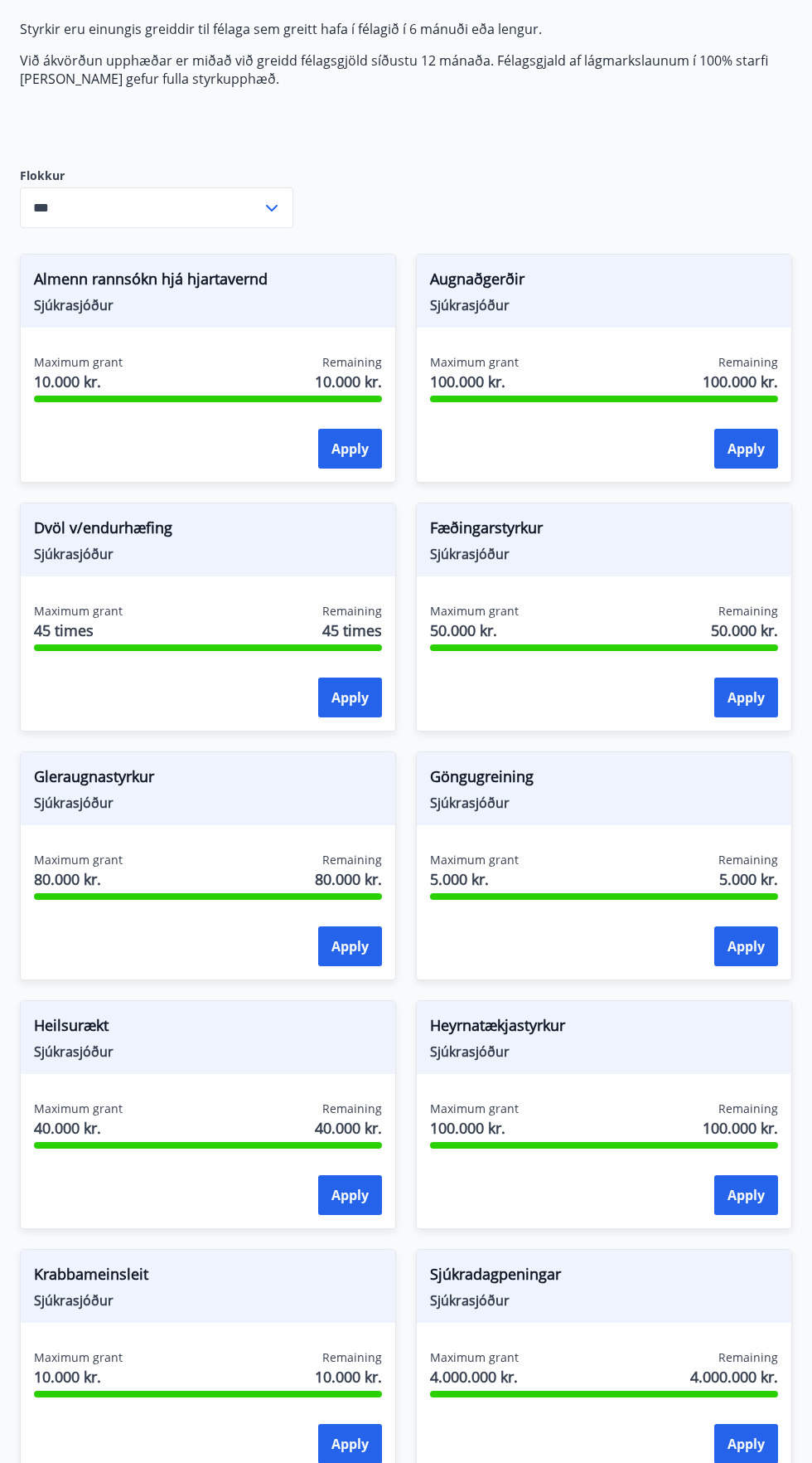
click at [255, 256] on div "Almenn rannsókn hjá hjartavernd Sjúkrasjóður" at bounding box center [208, 290] width 375 height 73
click at [298, 311] on span "Sjúkrasjóður" at bounding box center [207, 305] width 348 height 18
click at [197, 474] on div "Almenn rannsókn hjá hjartavernd Sjúkrasjóður Maximum grant 10.000 kr. Remaining…" at bounding box center [207, 367] width 376 height 229
click at [241, 290] on span "Almenn rannsókn hjá hjartavernd" at bounding box center [207, 281] width 348 height 28
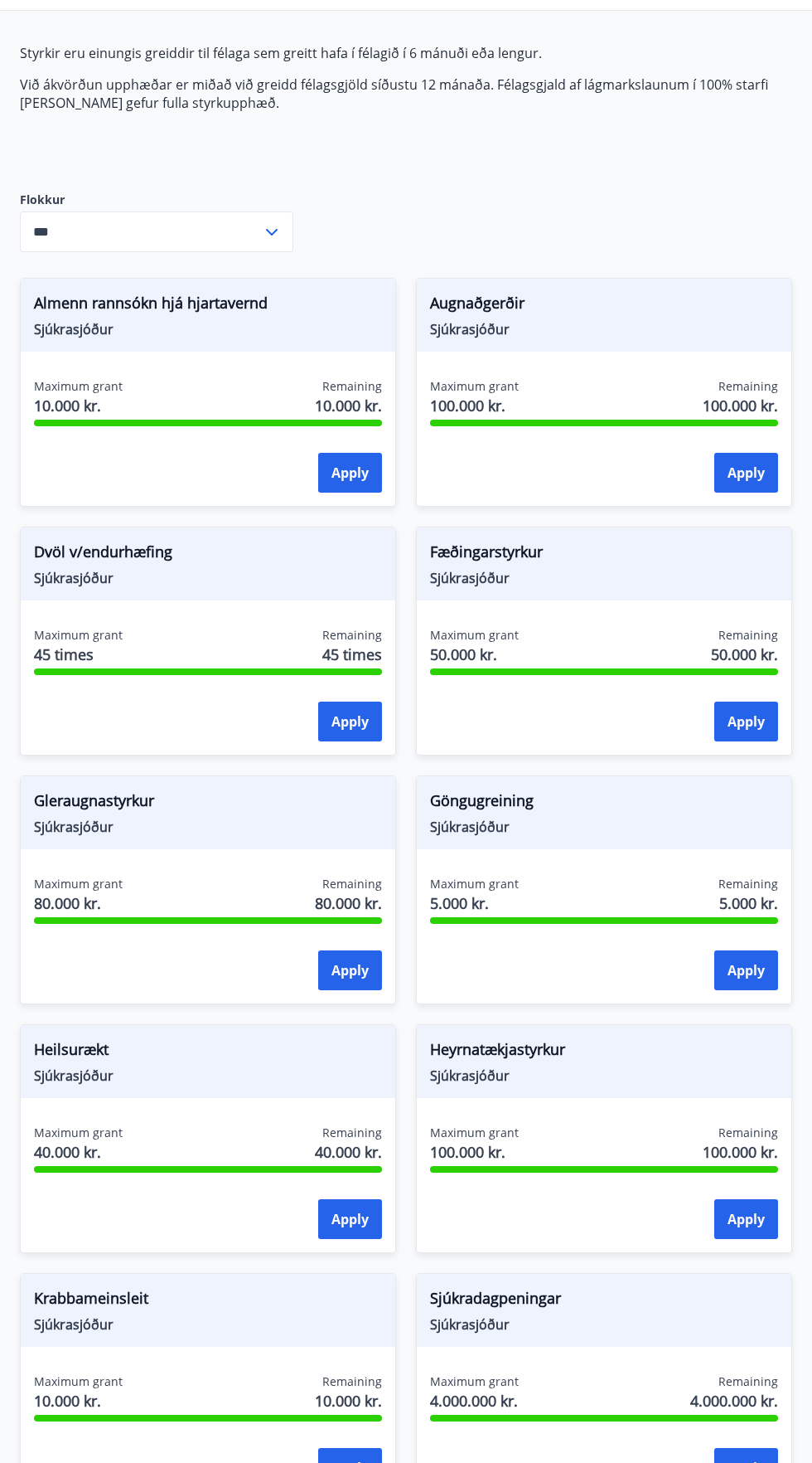
click at [228, 238] on input "***" at bounding box center [141, 232] width 242 height 41
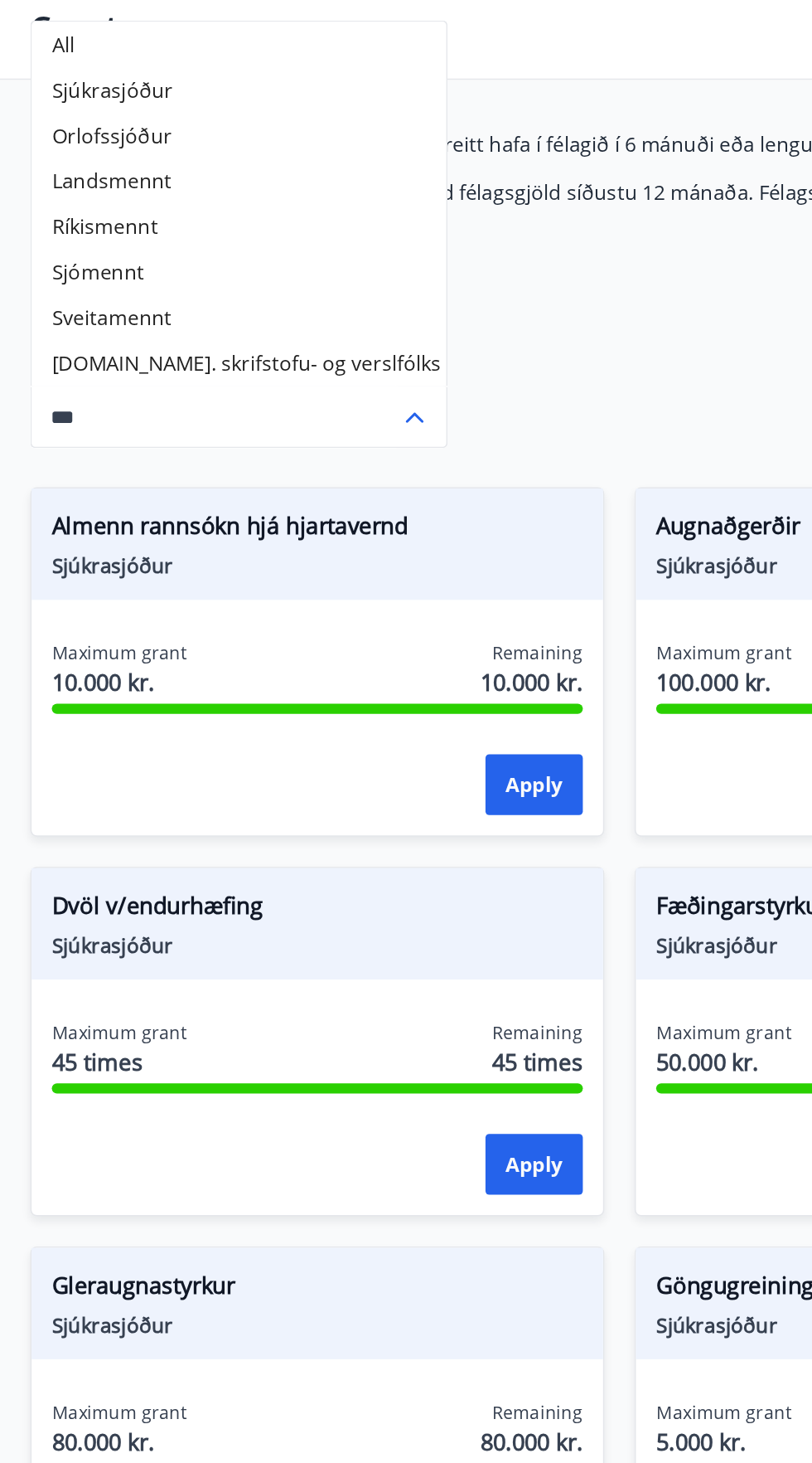
scroll to position [73, 0]
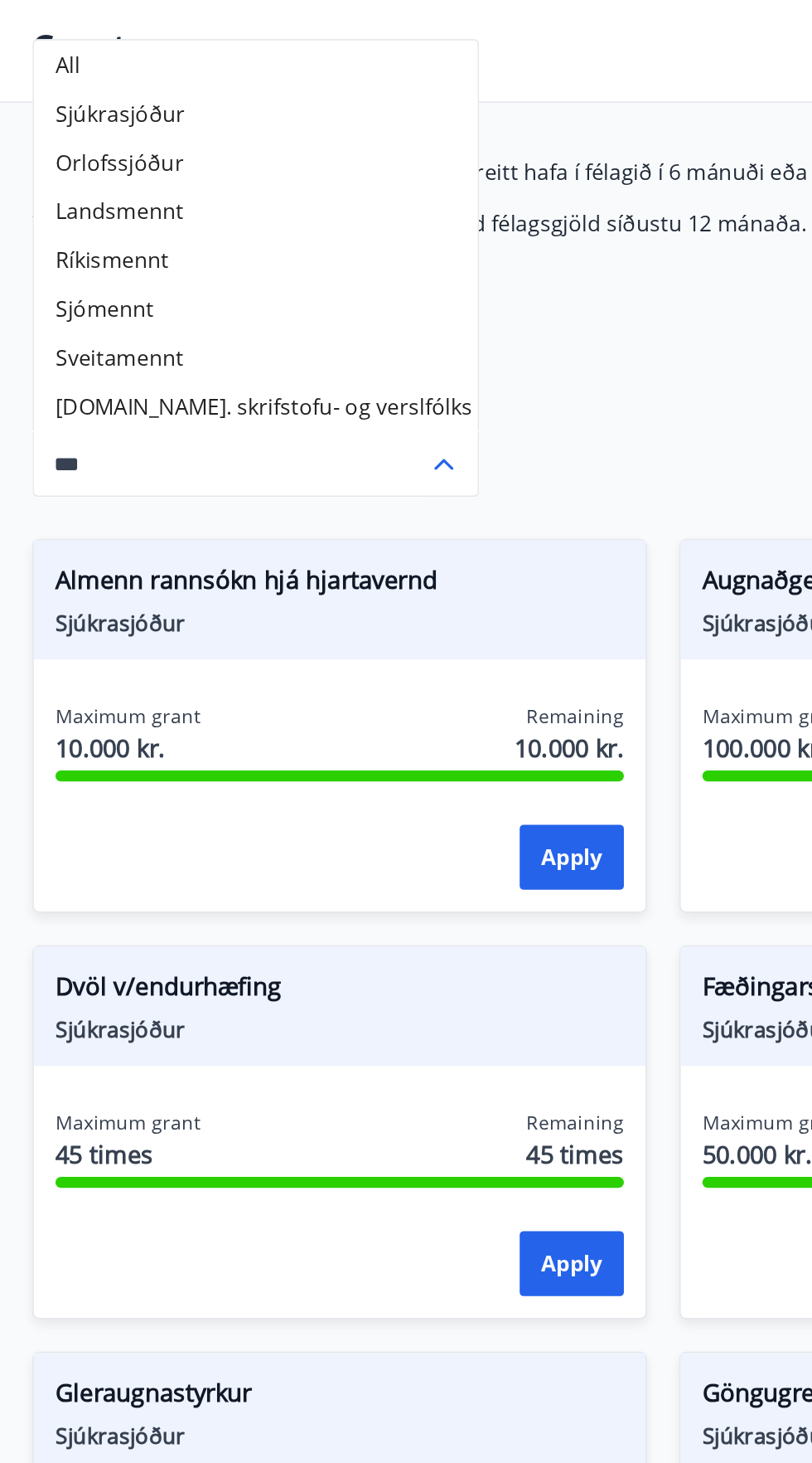
click at [360, 222] on div "Styrkir eru einungis greiddir til félaga sem greitt hafa í félagið í 6 mánuði e…" at bounding box center [406, 1208] width 772 height 2223
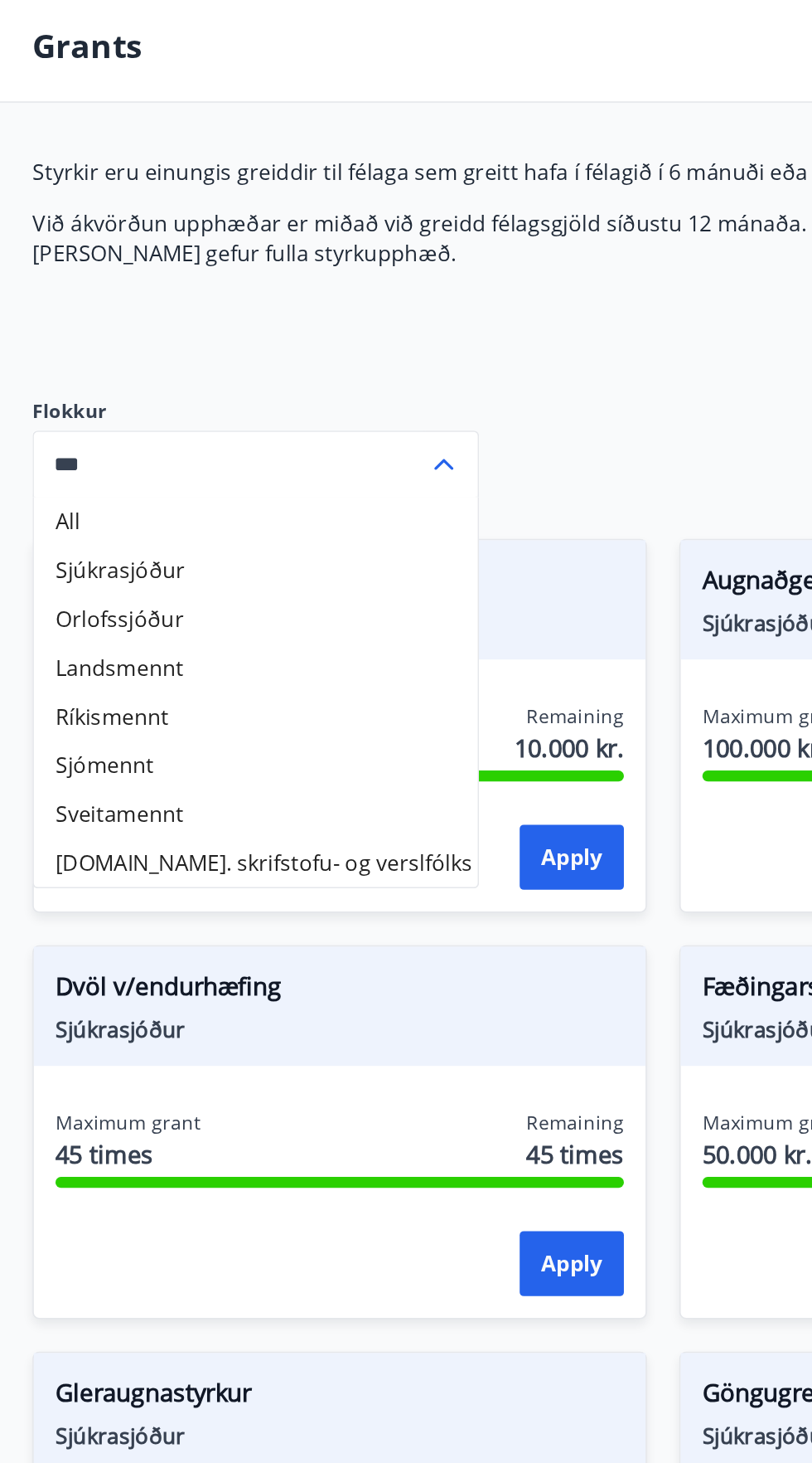
scroll to position [0, 0]
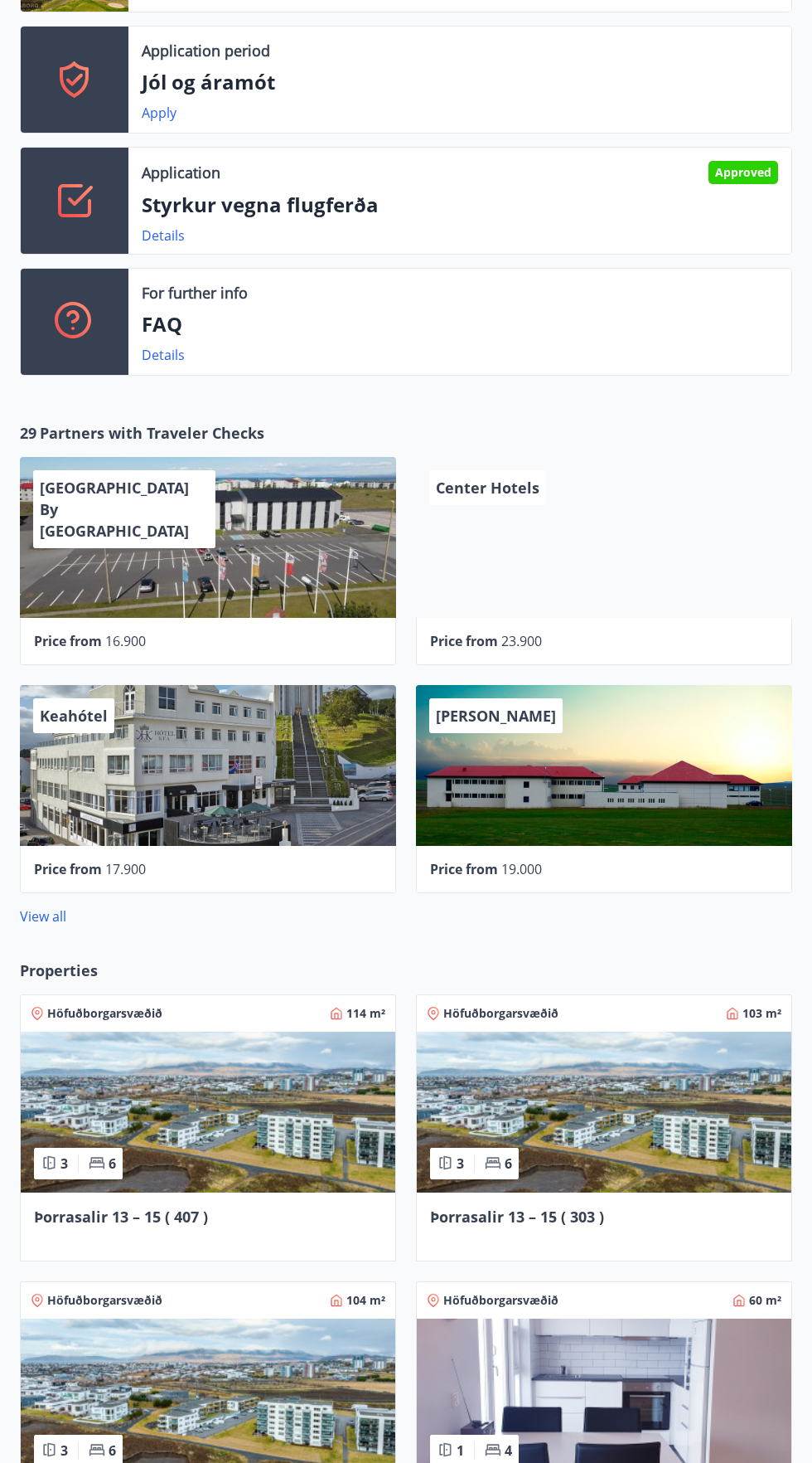
scroll to position [787, 0]
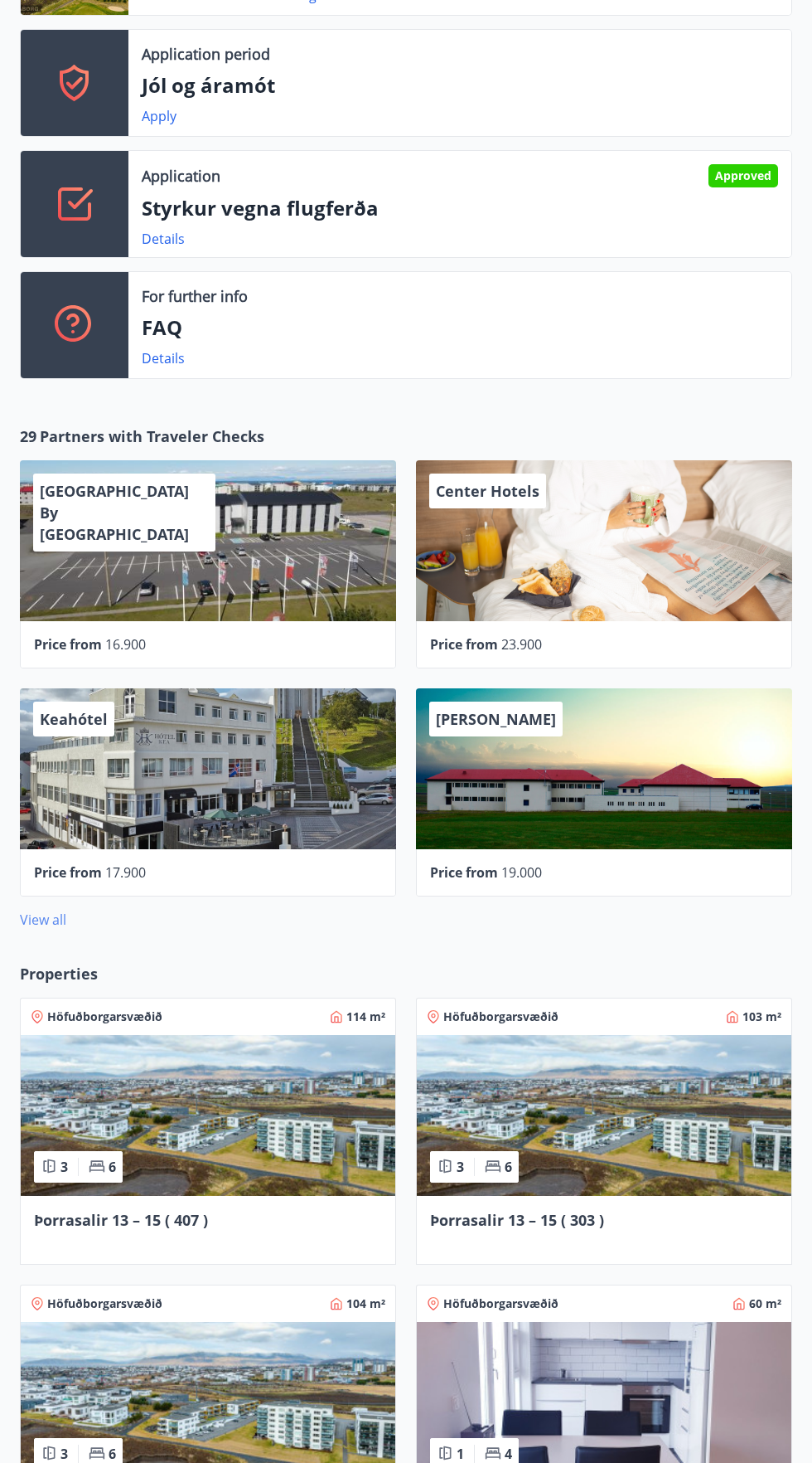
click at [62, 919] on link "View all" at bounding box center [43, 919] width 47 height 18
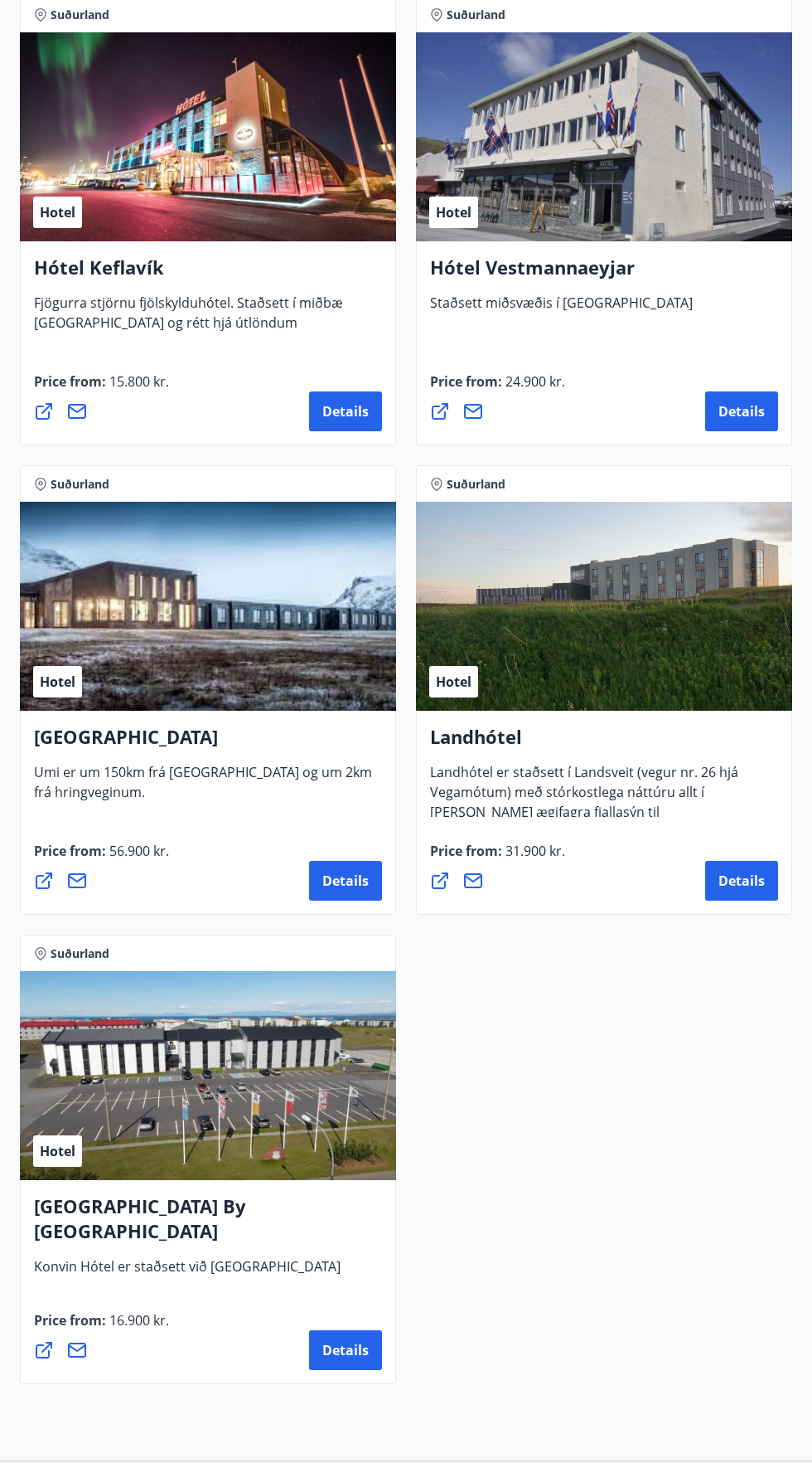
scroll to position [5953, 0]
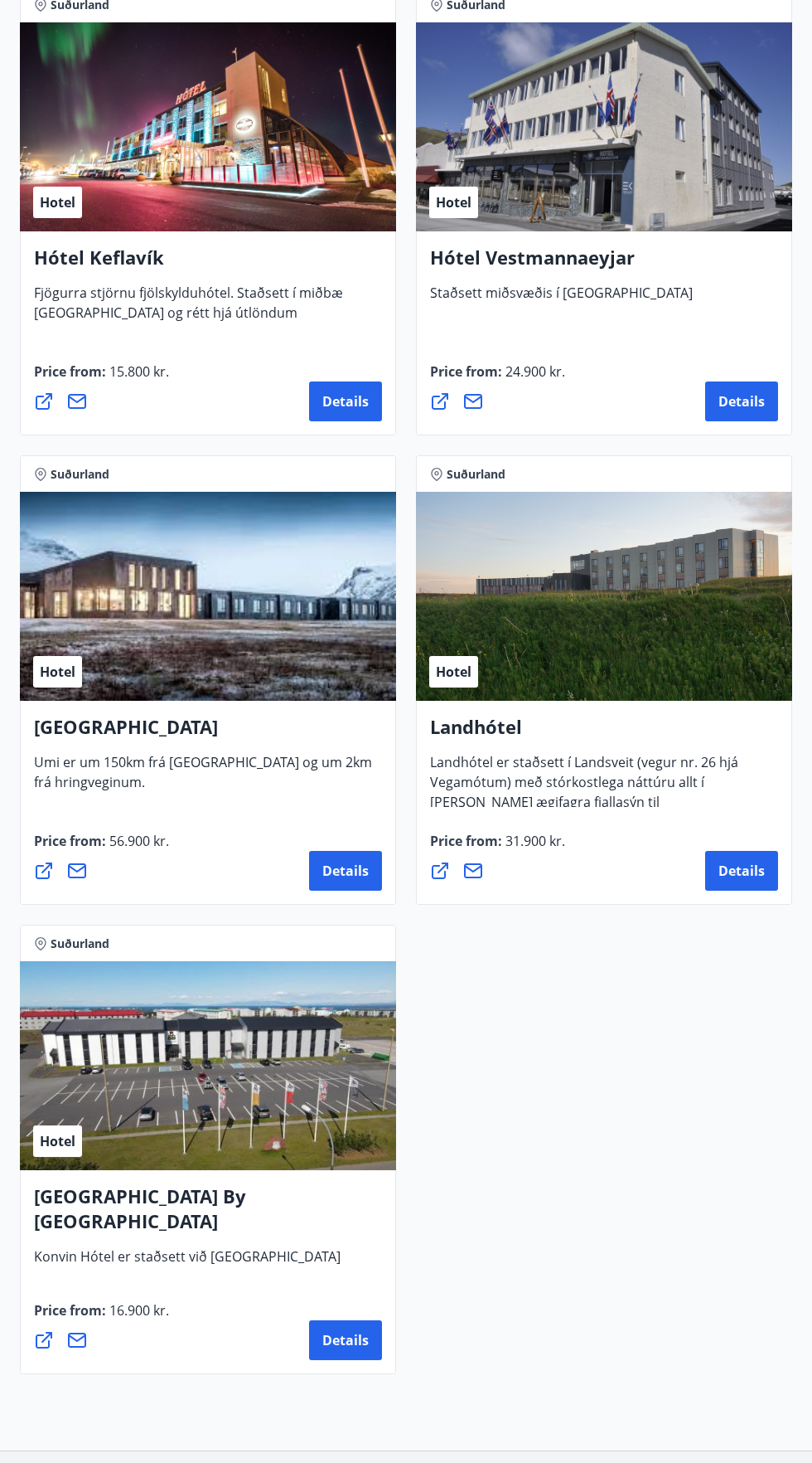
click at [683, 620] on div "Hotel" at bounding box center [604, 596] width 376 height 209
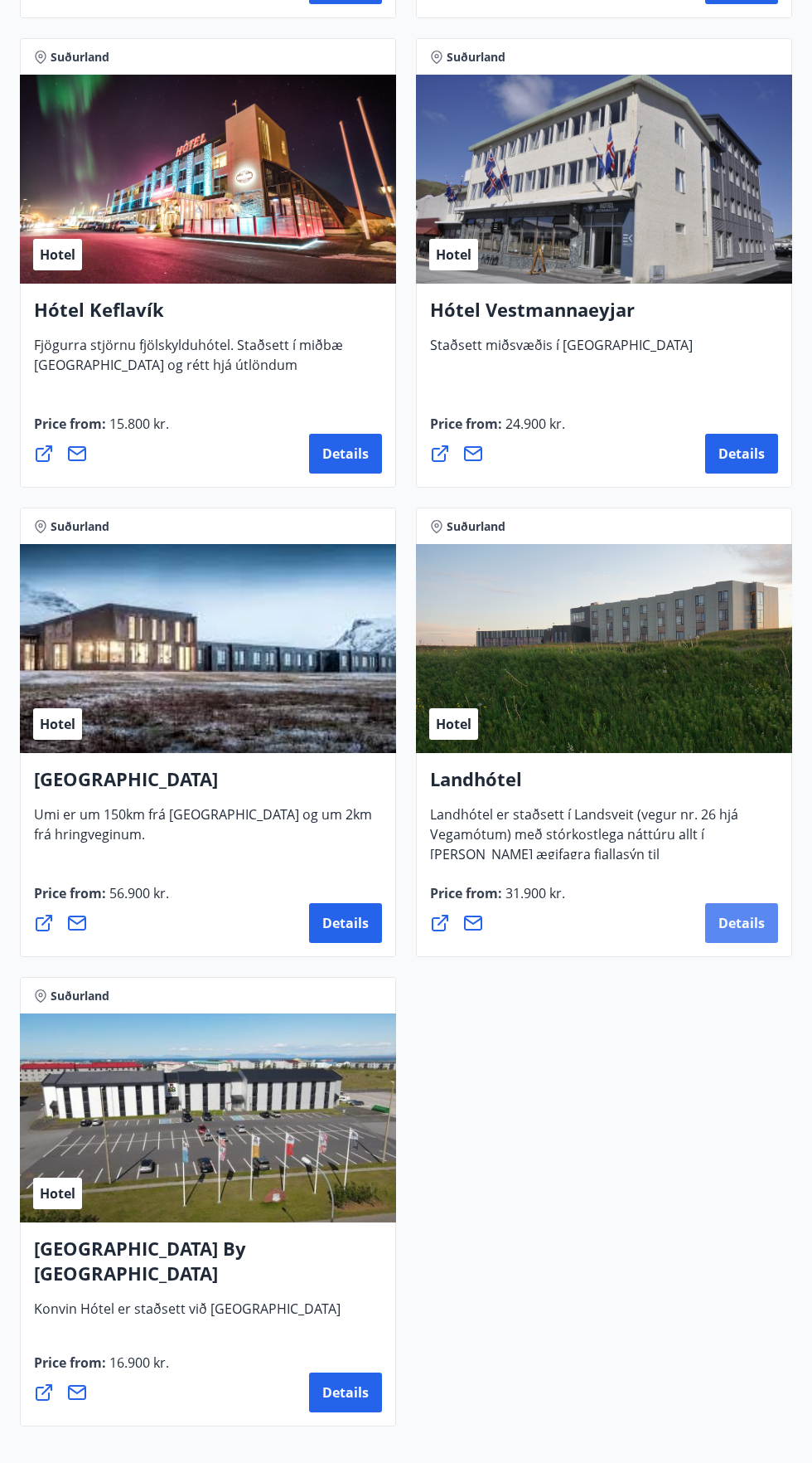
click at [766, 925] on button "Details" at bounding box center [741, 923] width 73 height 40
